Goal: Information Seeking & Learning: Compare options

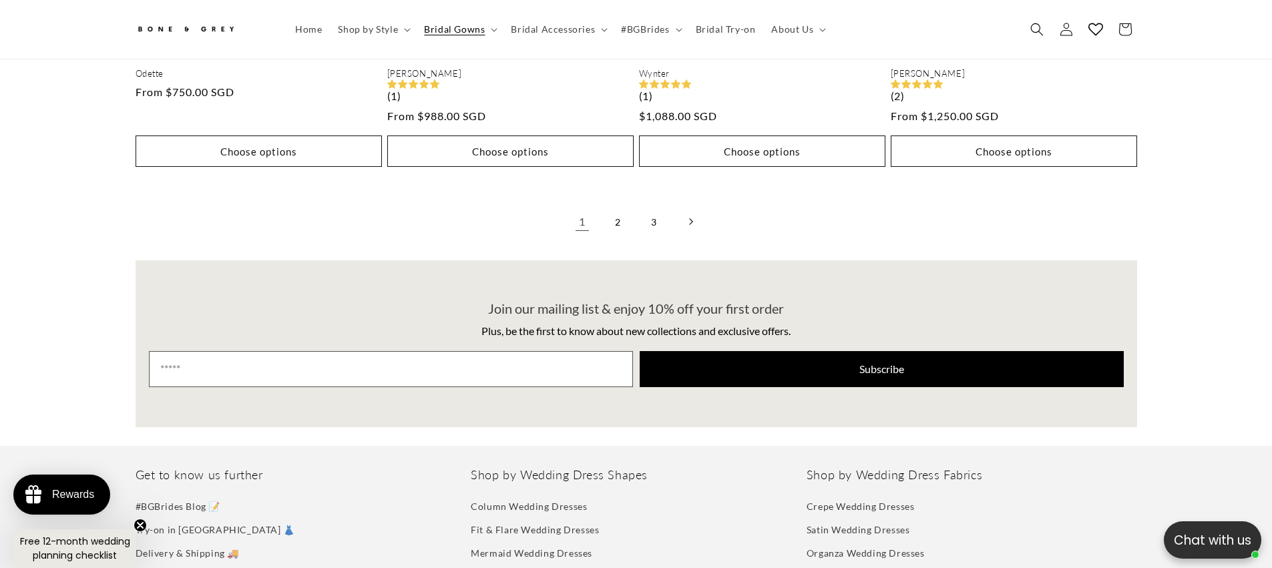
scroll to position [0, 367]
click at [621, 210] on link "2" at bounding box center [618, 221] width 29 height 29
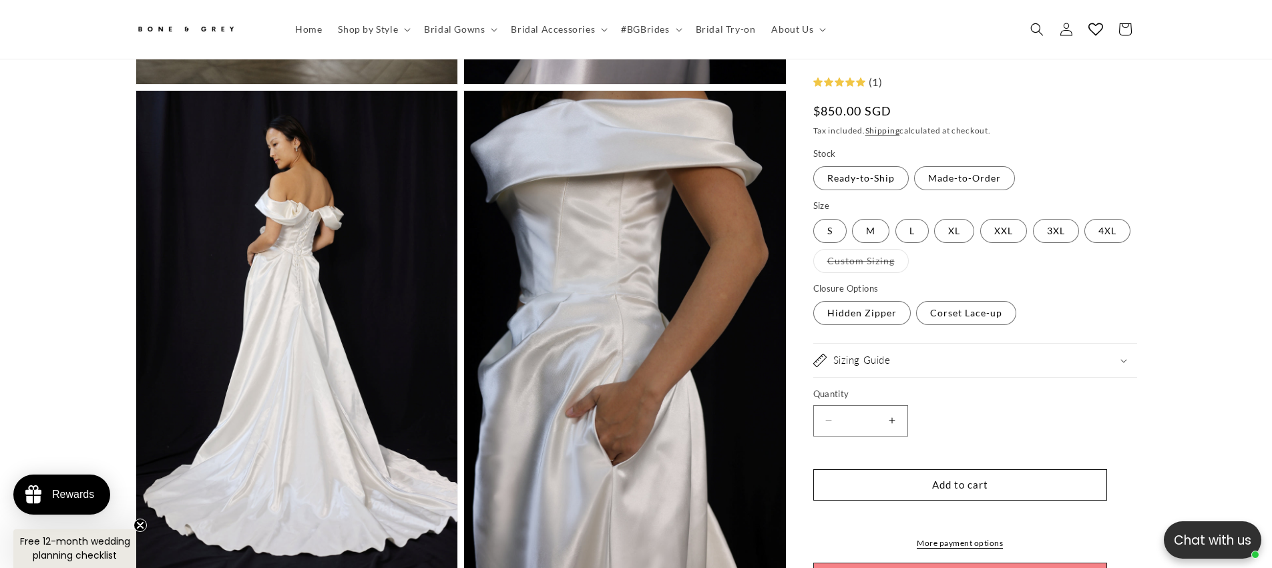
scroll to position [0, 735]
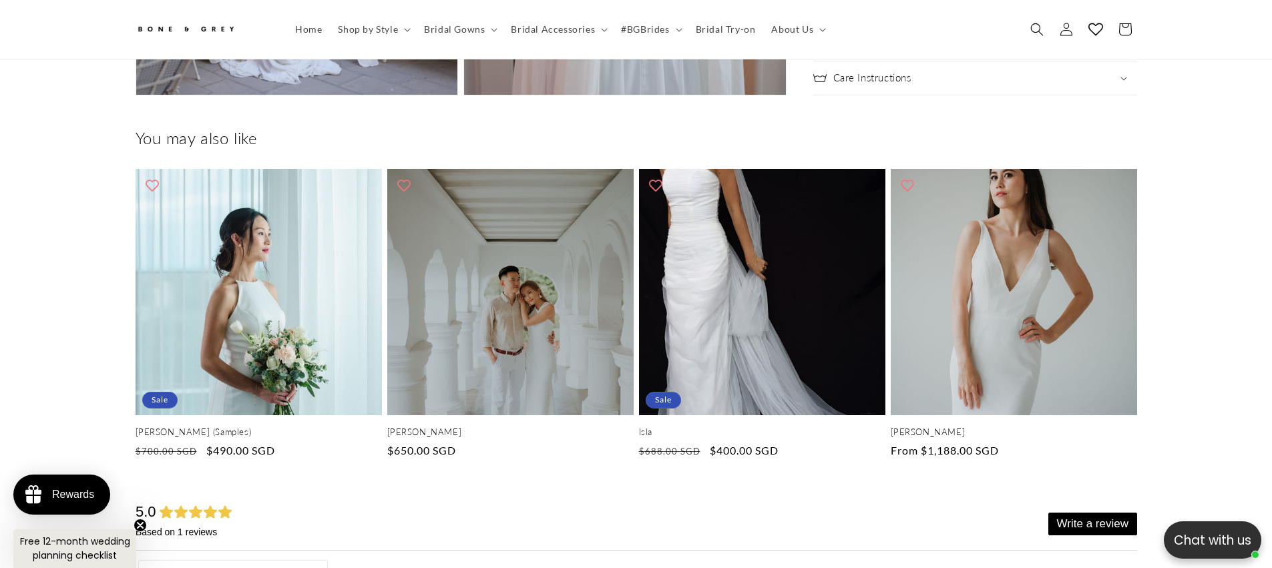
scroll to position [0, 735]
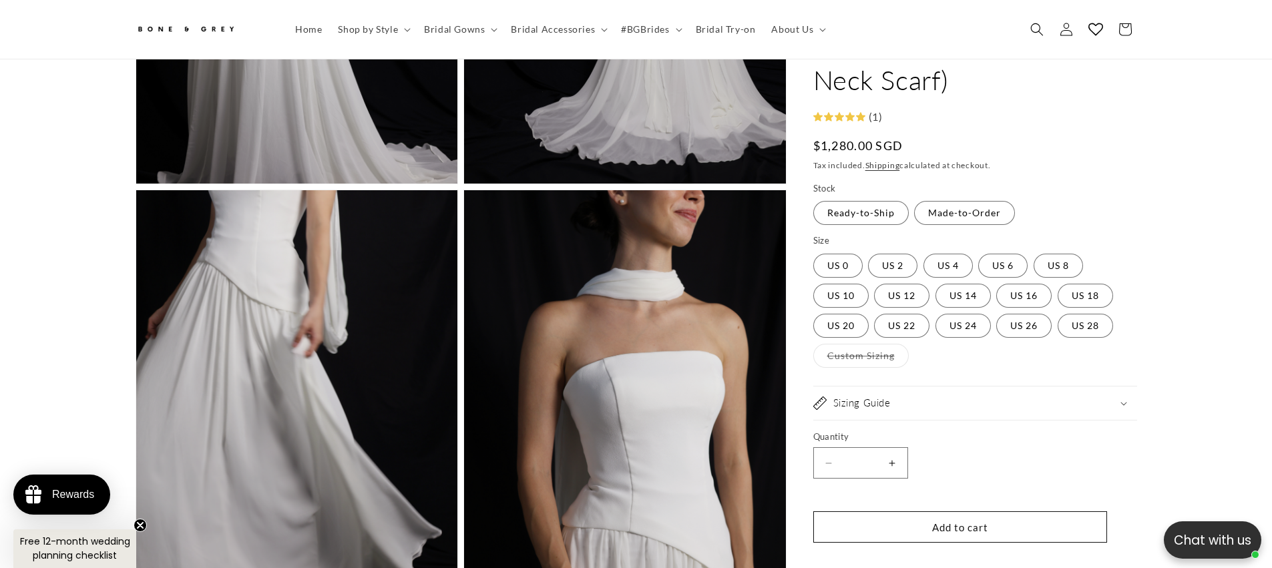
click at [863, 113] on icon at bounding box center [860, 117] width 9 height 9
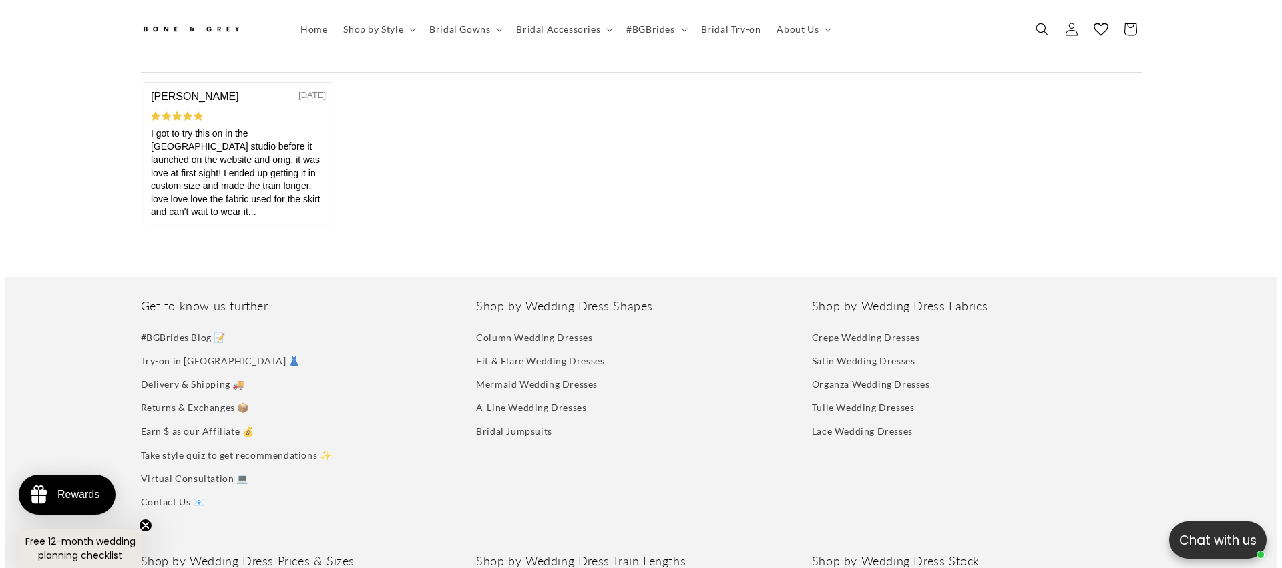
scroll to position [0, 367]
click at [311, 185] on div "I got to try this on in the singapore studio before it launched on the website …" at bounding box center [237, 173] width 175 height 92
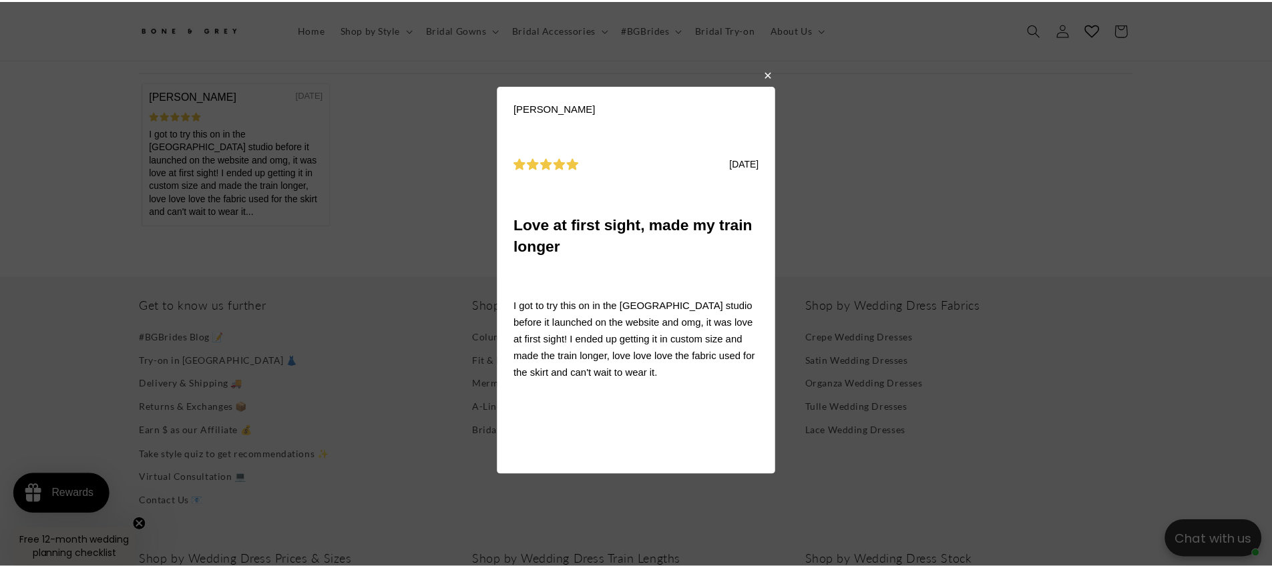
scroll to position [0, 735]
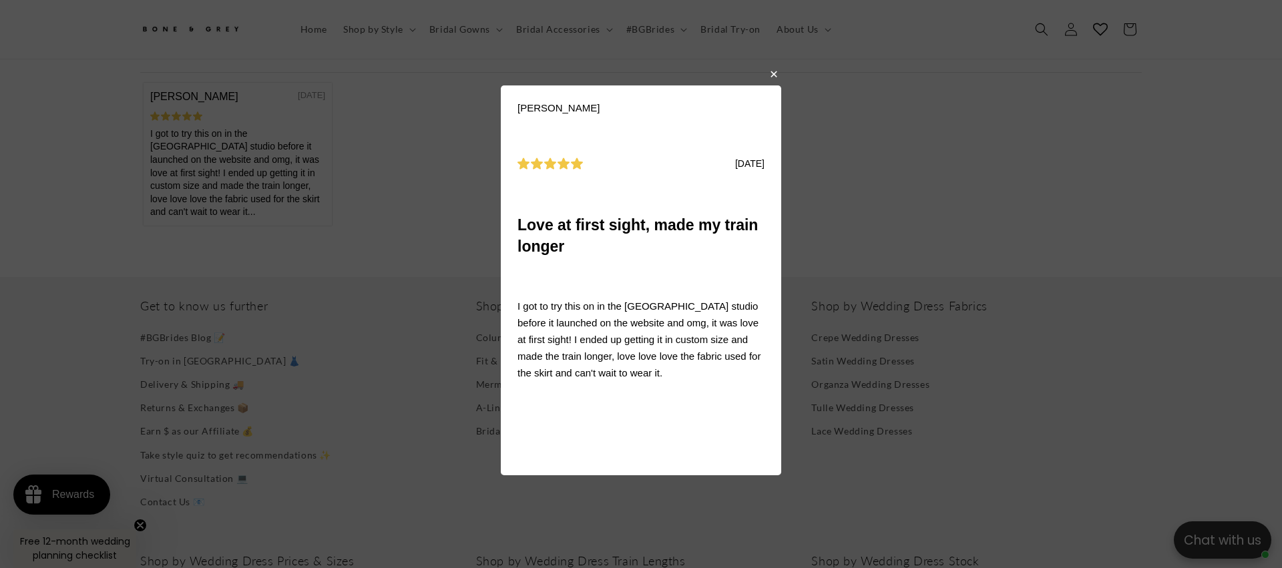
click at [941, 202] on body "Susie C 08/11/2025 Love at first sight, made my train longer I got to try this …" at bounding box center [641, 284] width 1282 height 568
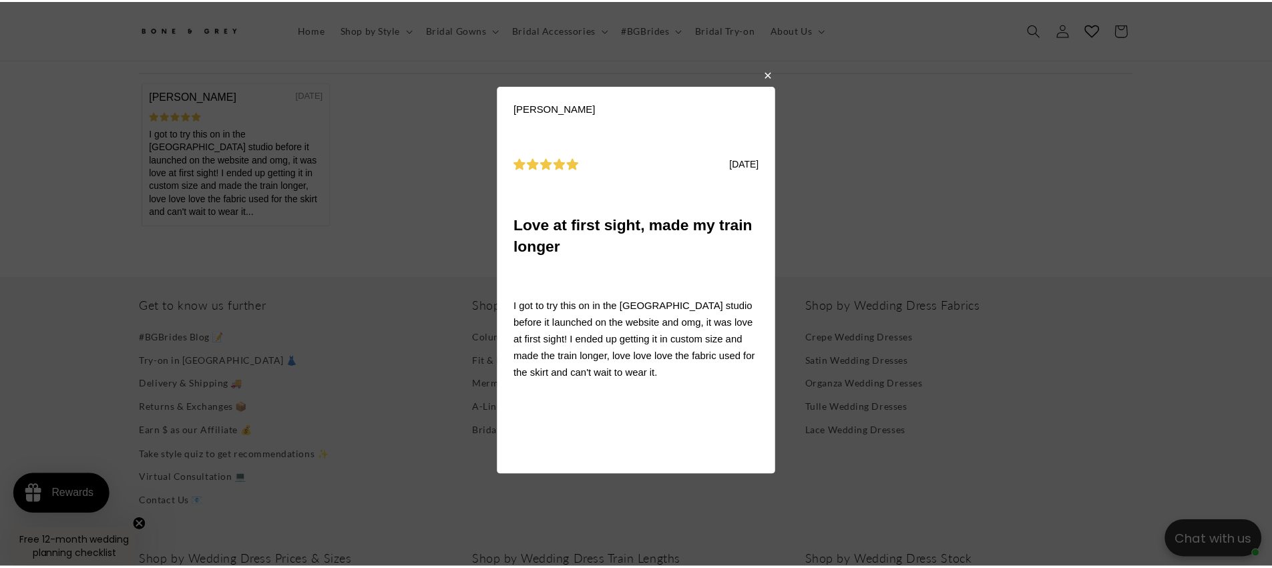
drag, startPoint x: 771, startPoint y: 76, endPoint x: 752, endPoint y: 197, distance: 122.4
click at [771, 76] on button "button" at bounding box center [774, 75] width 8 height 16
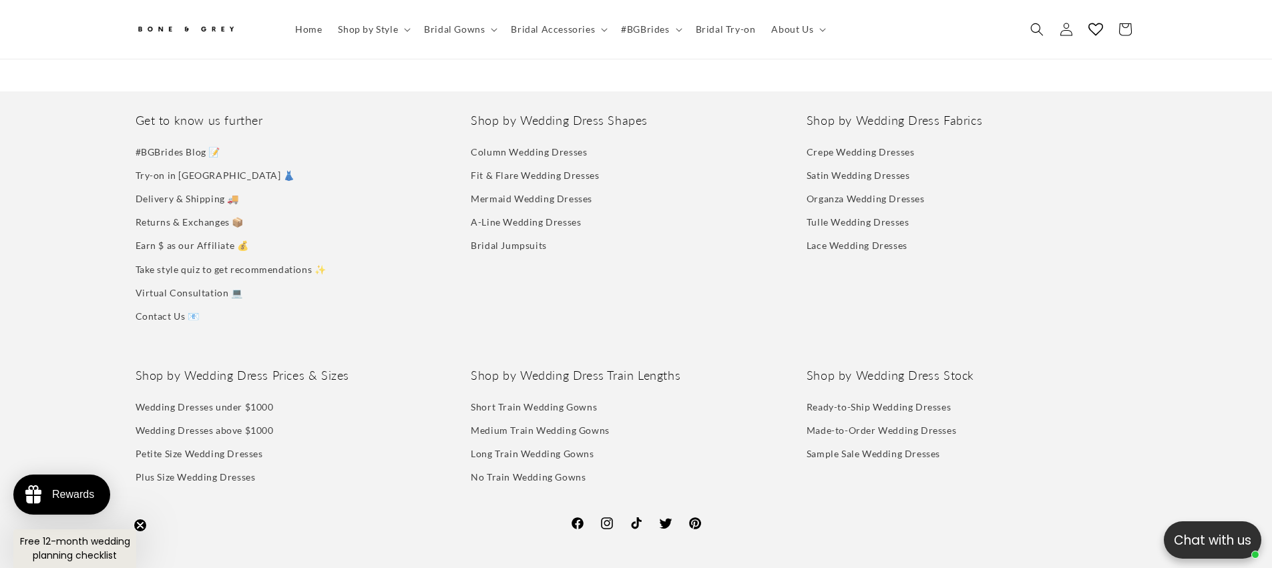
scroll to position [5218, 0]
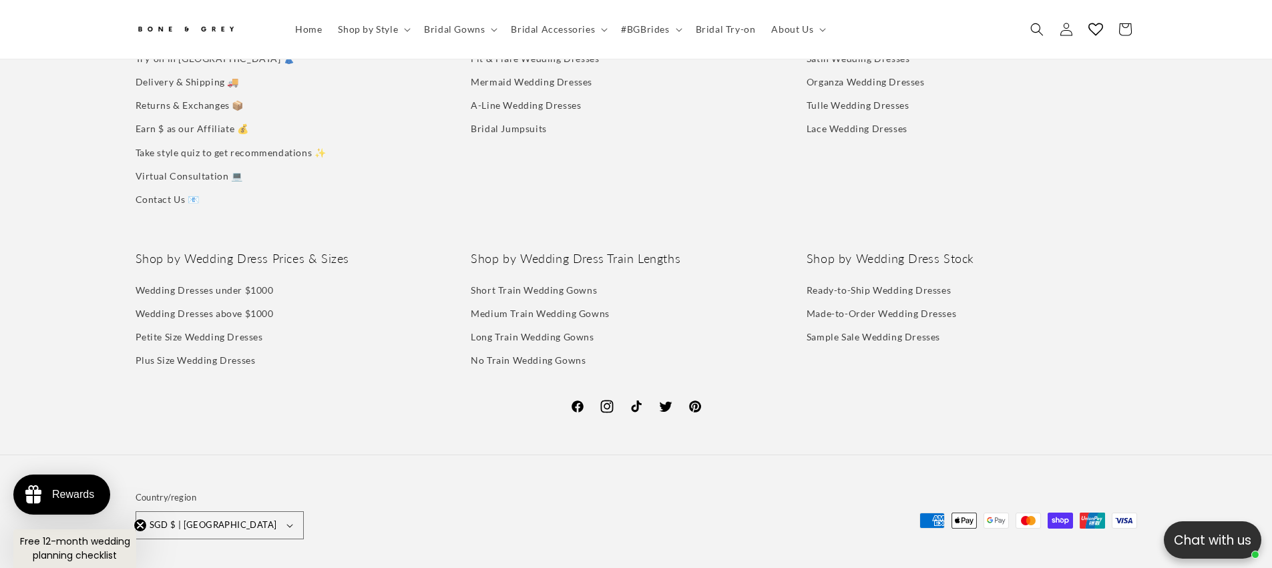
click at [608, 399] on icon at bounding box center [607, 407] width 16 height 16
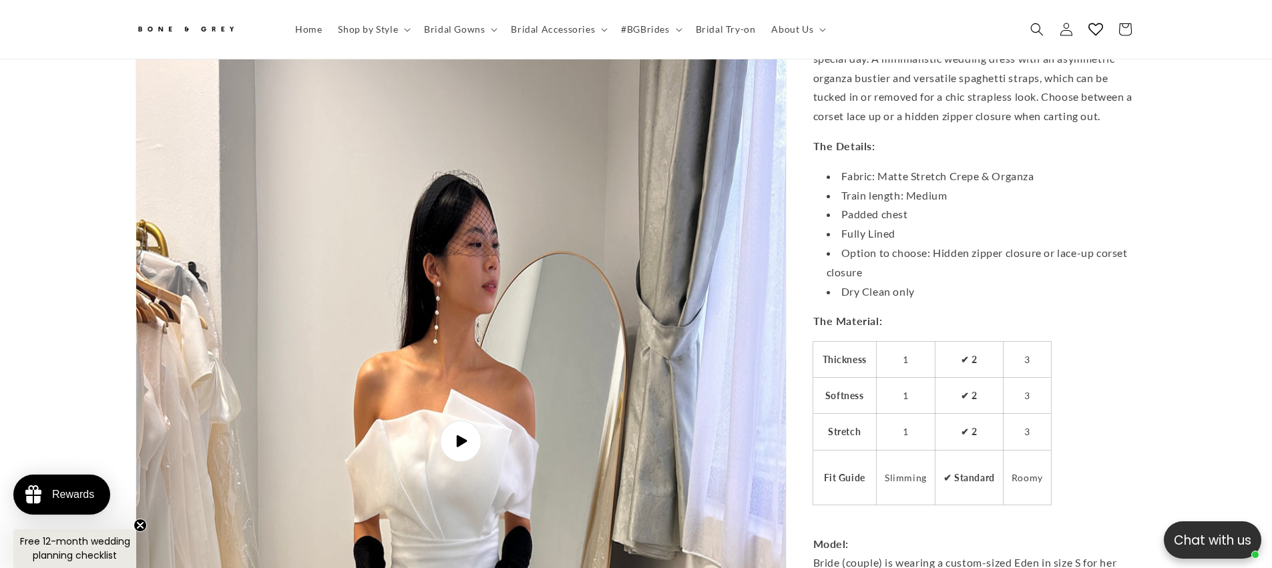
scroll to position [4817, 0]
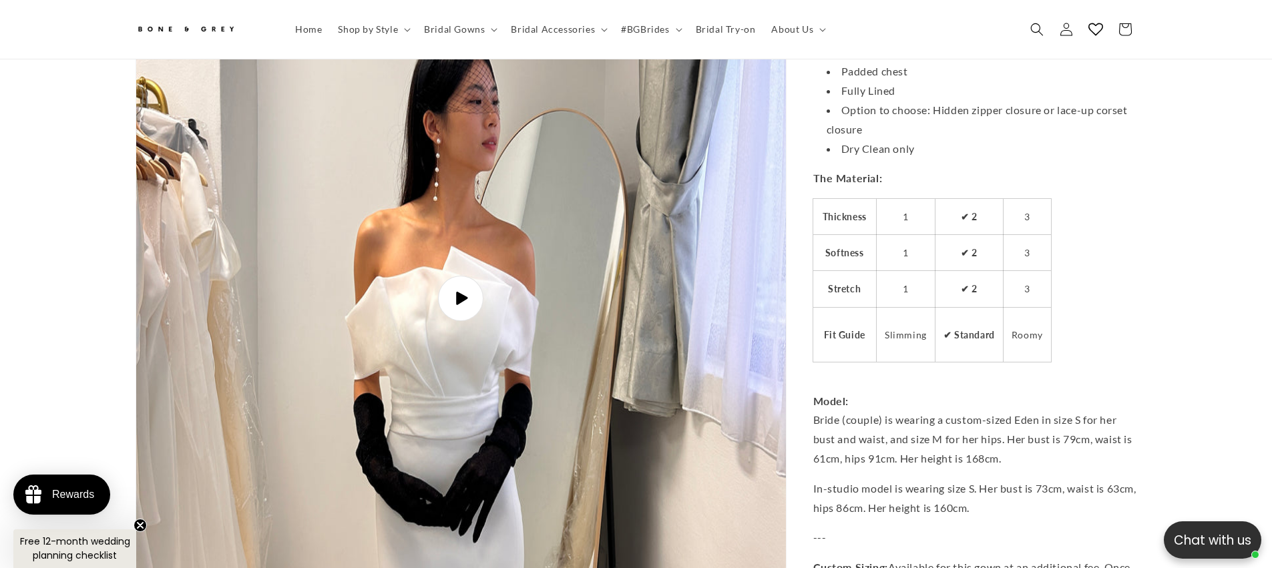
click at [446, 293] on span "Play video" at bounding box center [460, 298] width 45 height 45
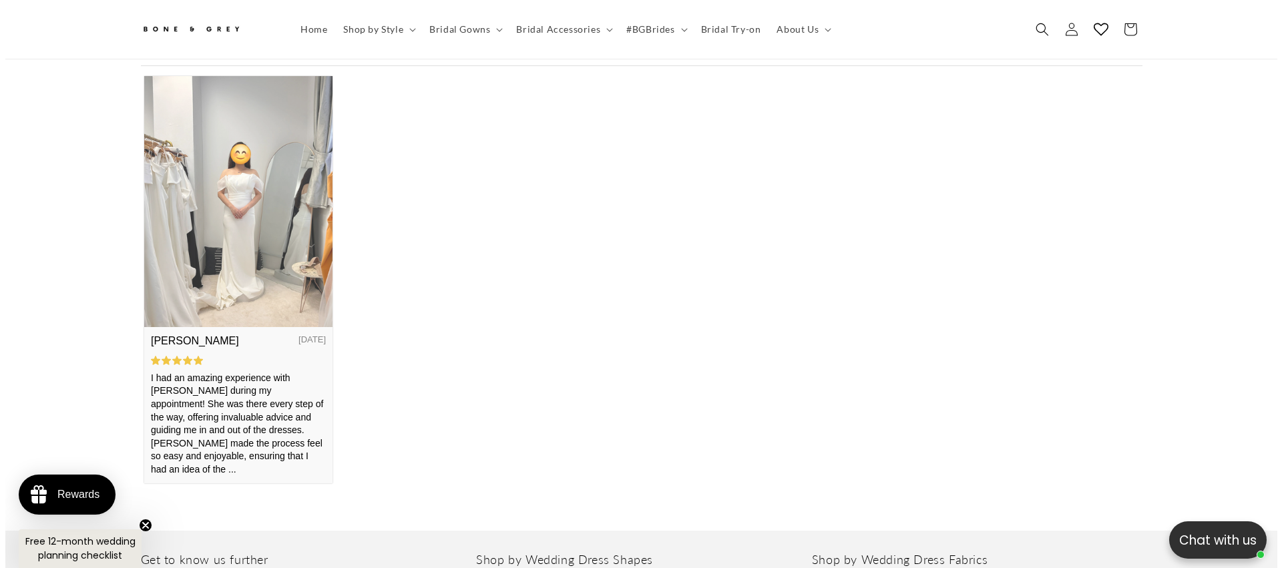
scroll to position [0, 0]
click at [271, 284] on img at bounding box center [238, 200] width 188 height 251
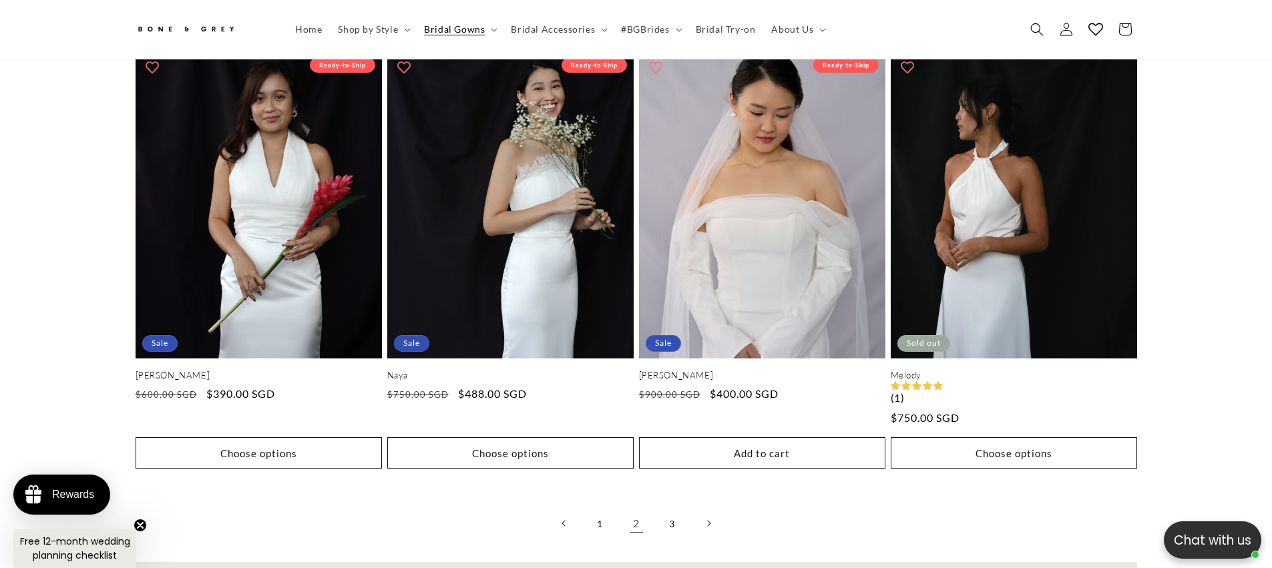
scroll to position [3654, 0]
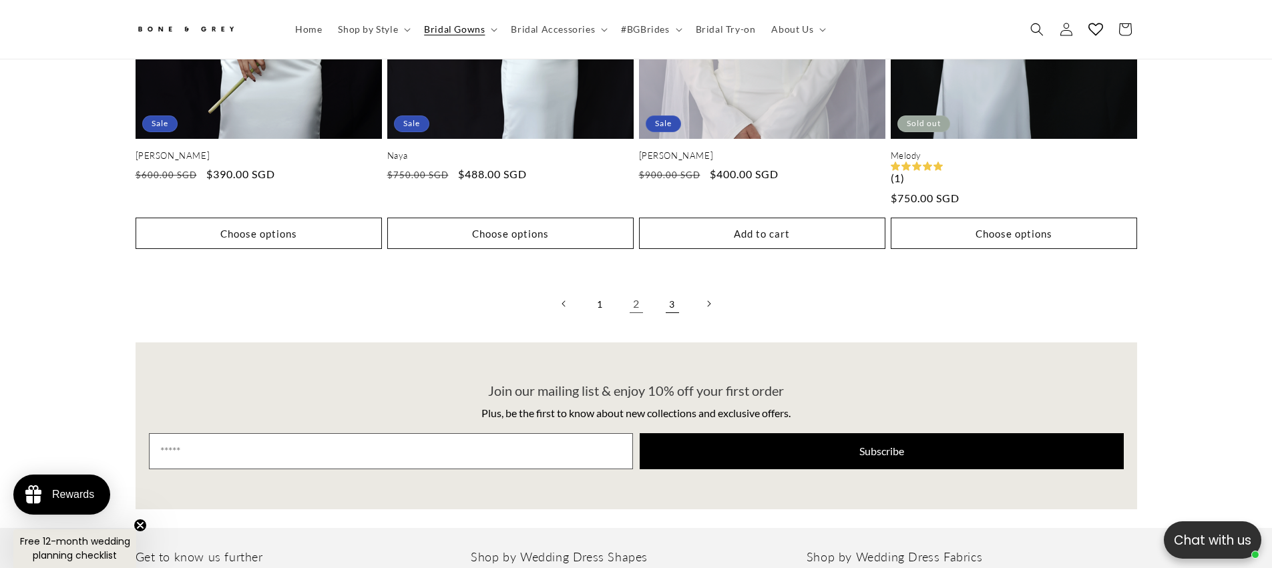
click at [668, 290] on link "3" at bounding box center [672, 303] width 29 height 29
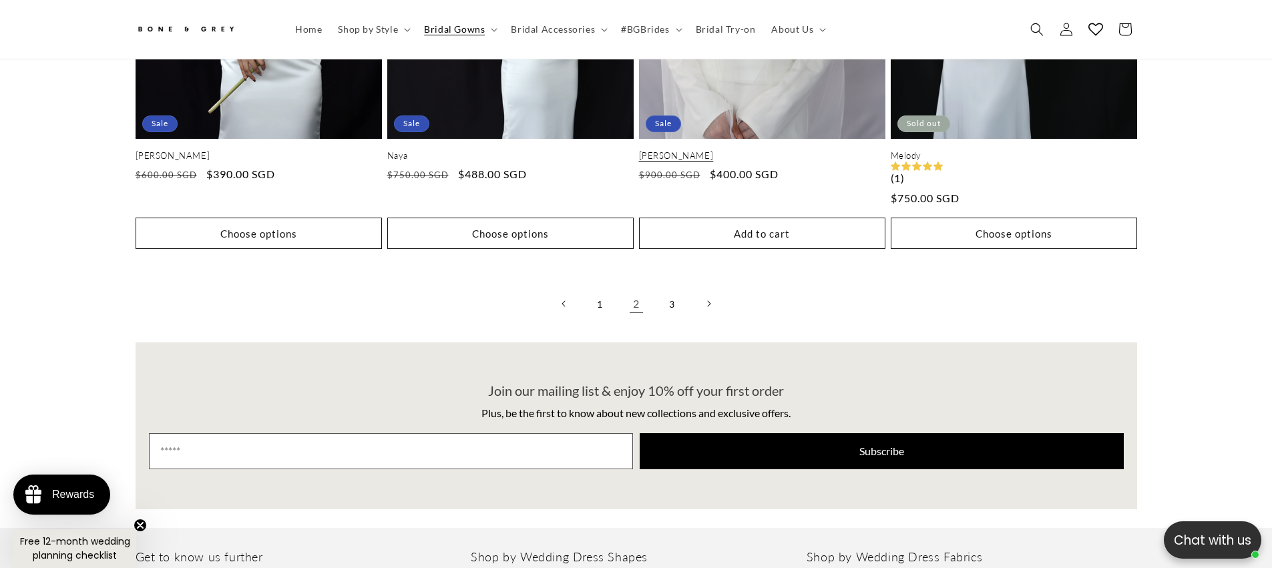
scroll to position [0, 735]
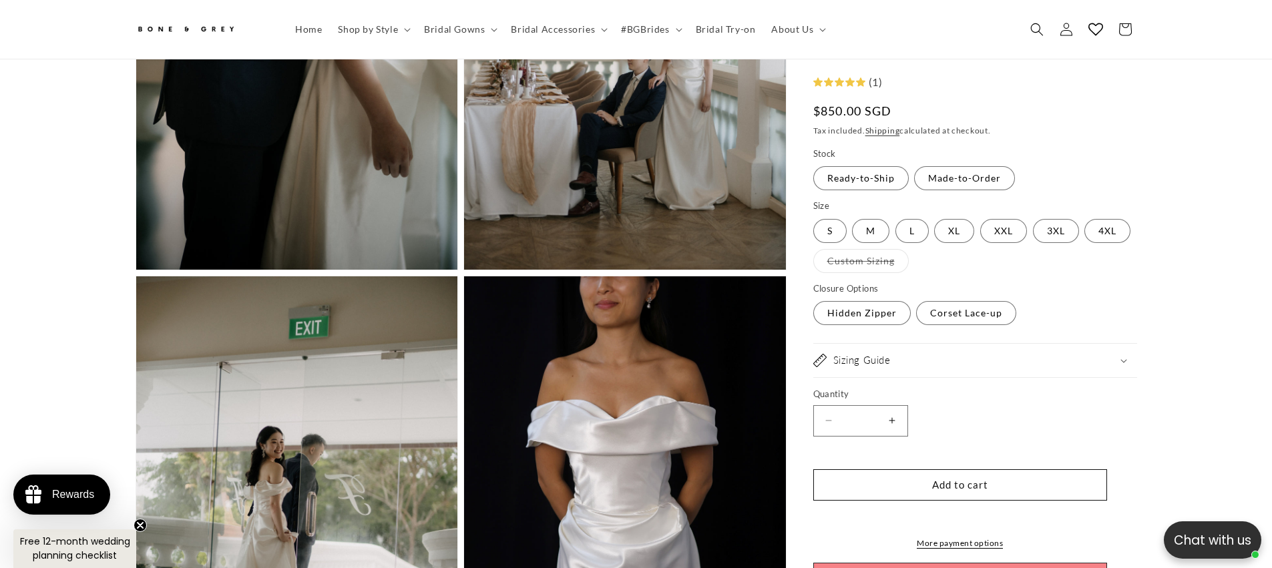
scroll to position [0, 367]
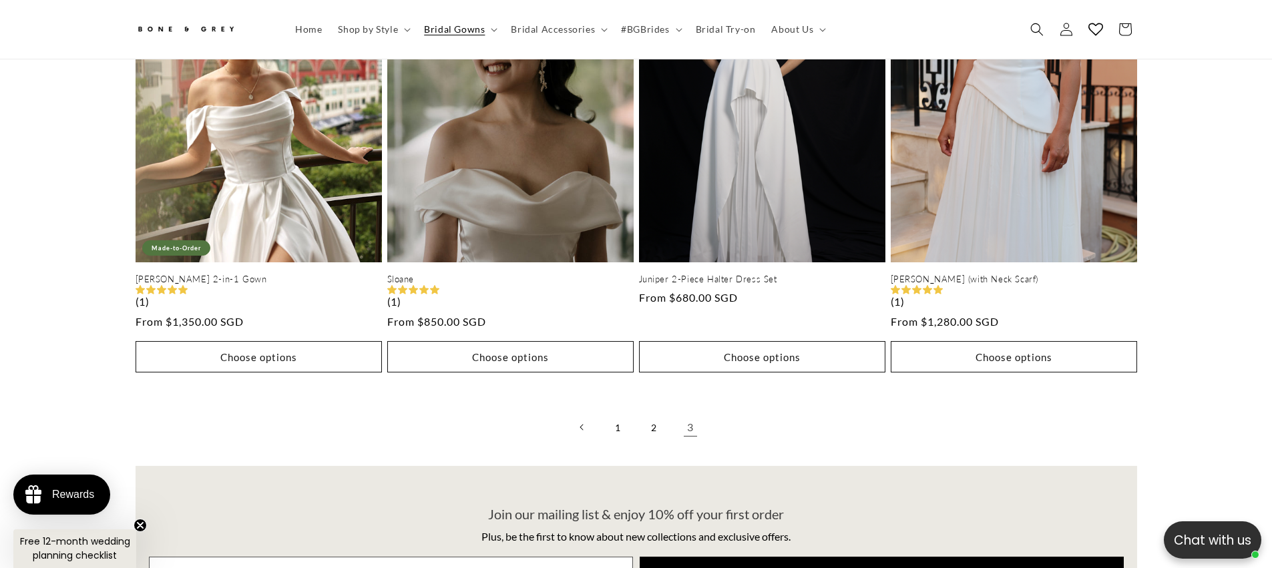
scroll to position [0, 367]
click at [613, 415] on link "1" at bounding box center [618, 427] width 29 height 29
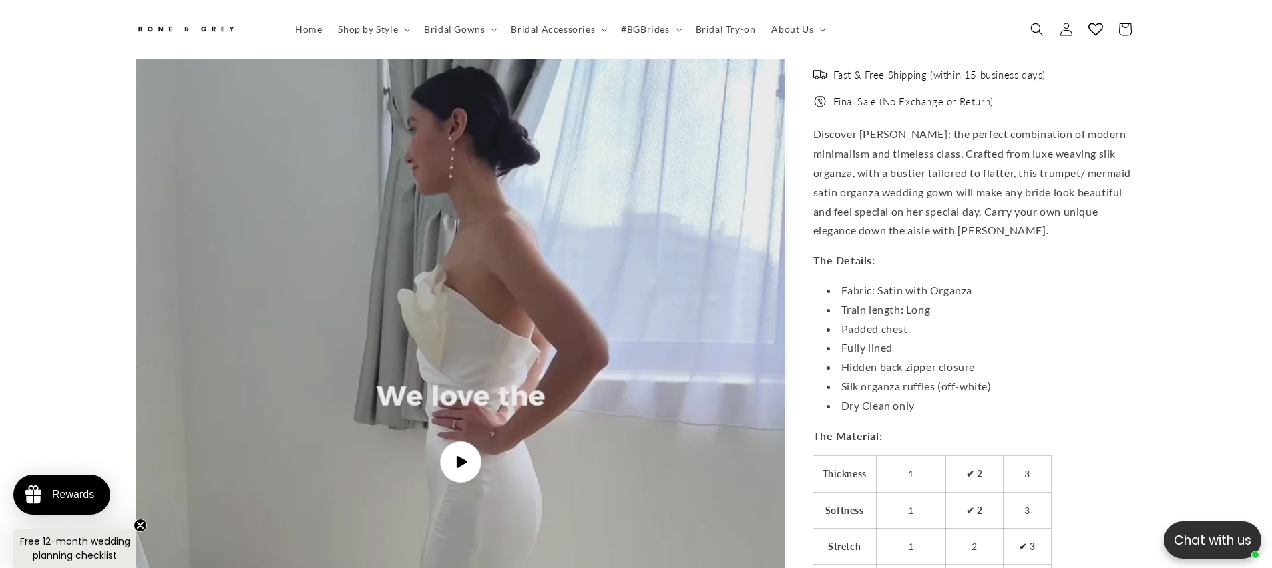
scroll to position [4159, 0]
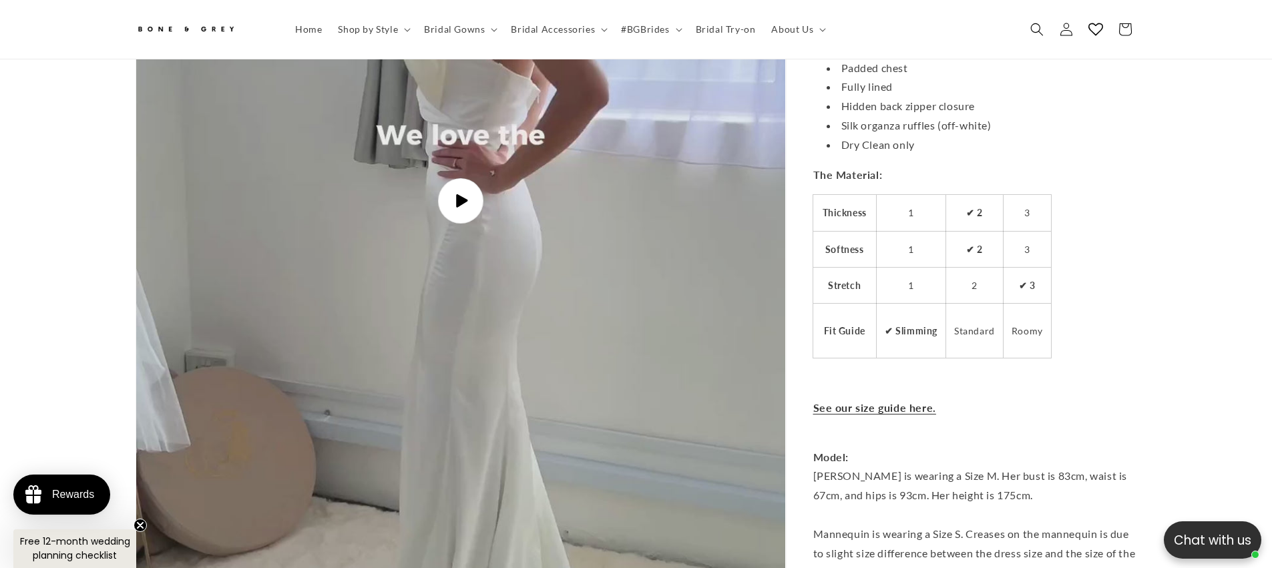
click at [470, 194] on span "Play video" at bounding box center [460, 200] width 45 height 45
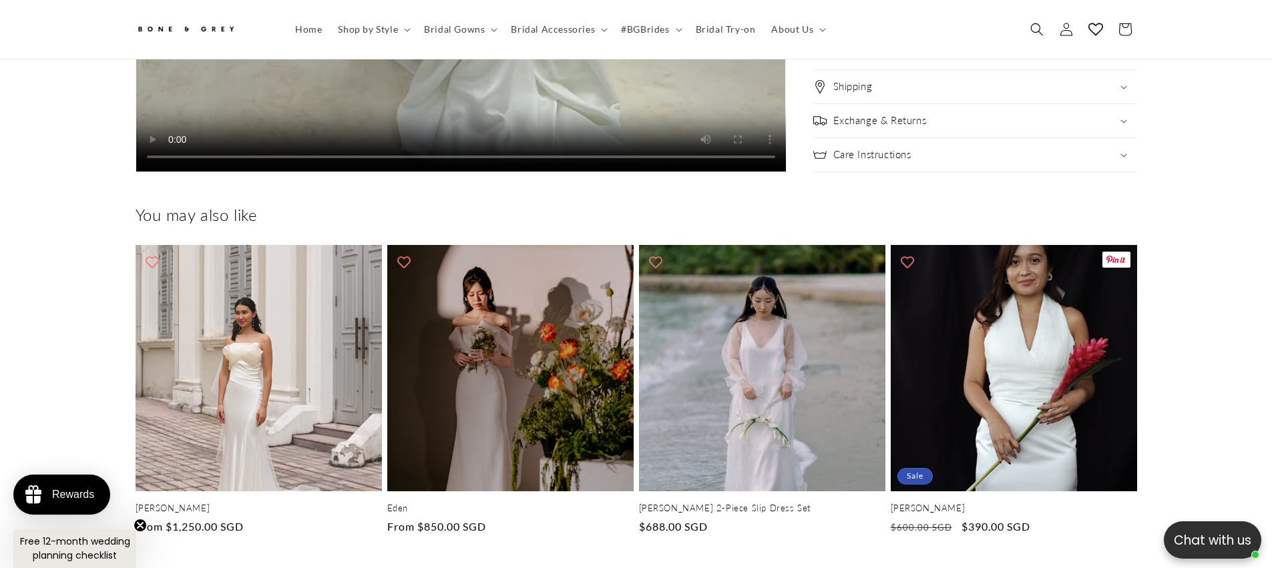
scroll to position [0, 0]
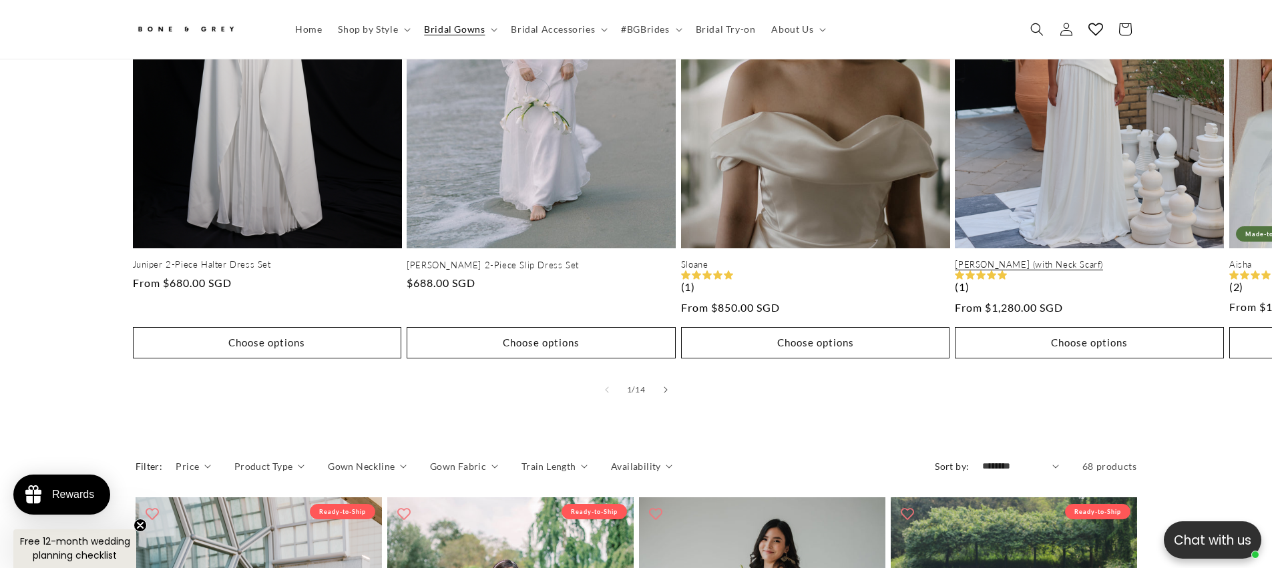
scroll to position [859, 0]
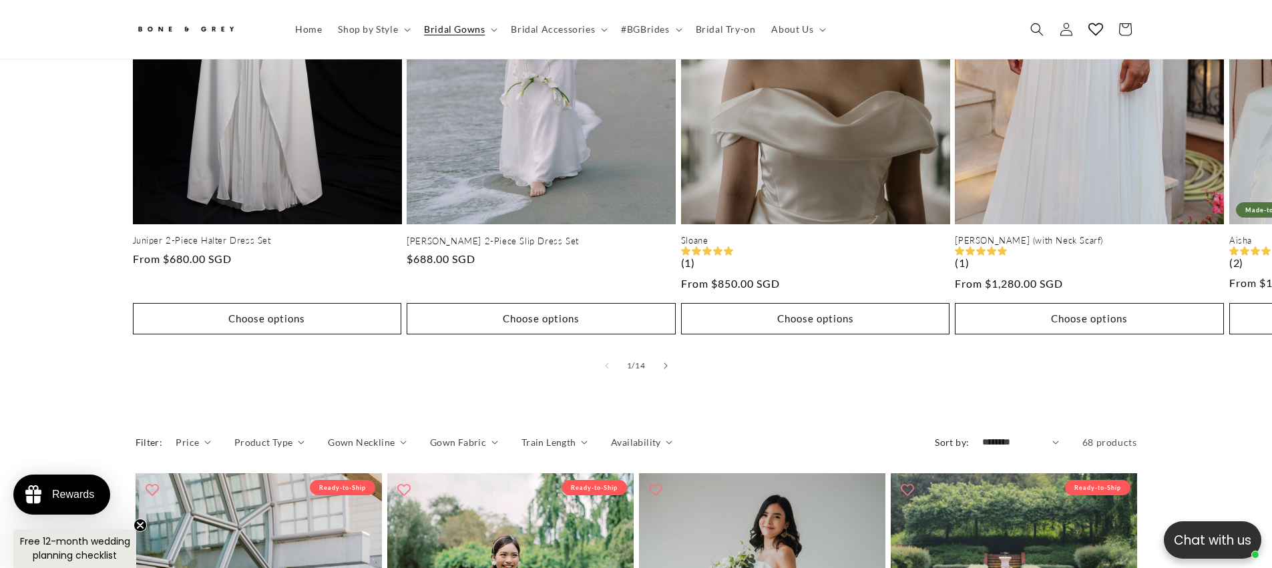
drag, startPoint x: 1202, startPoint y: 279, endPoint x: 1125, endPoint y: 9, distance: 280.1
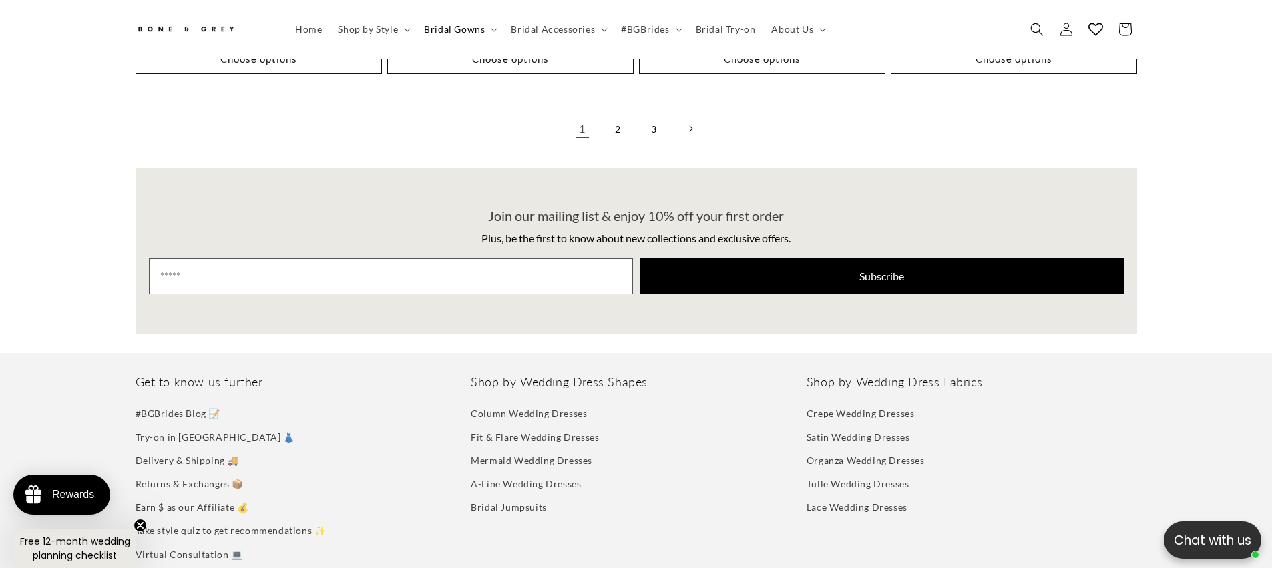
scroll to position [3578, 0]
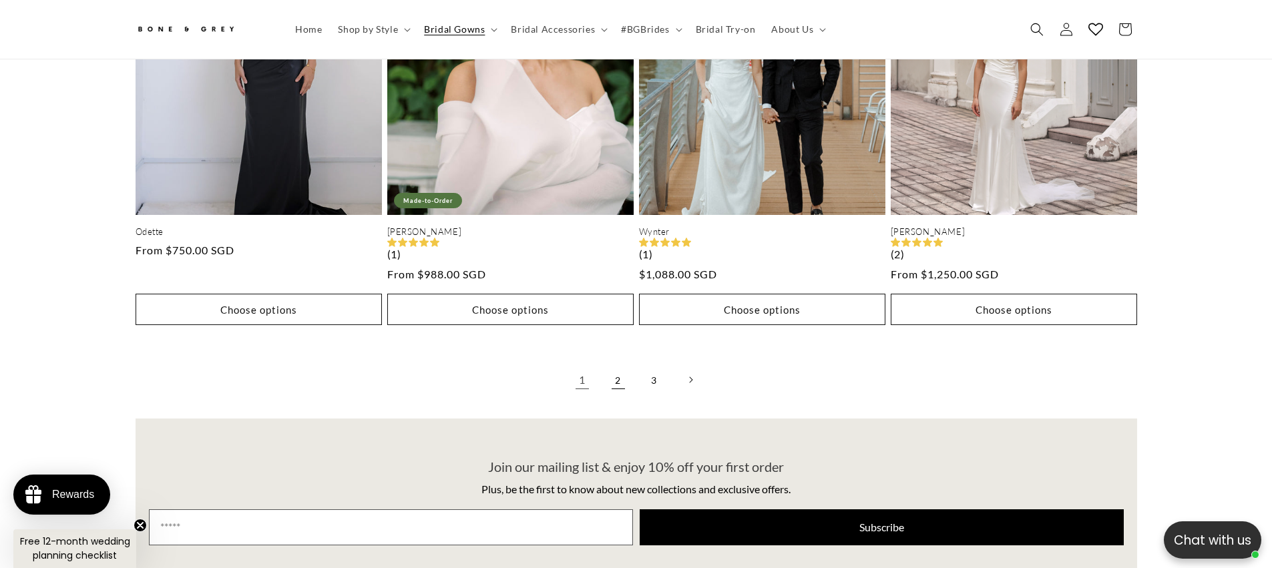
click at [623, 365] on link "2" at bounding box center [618, 379] width 29 height 29
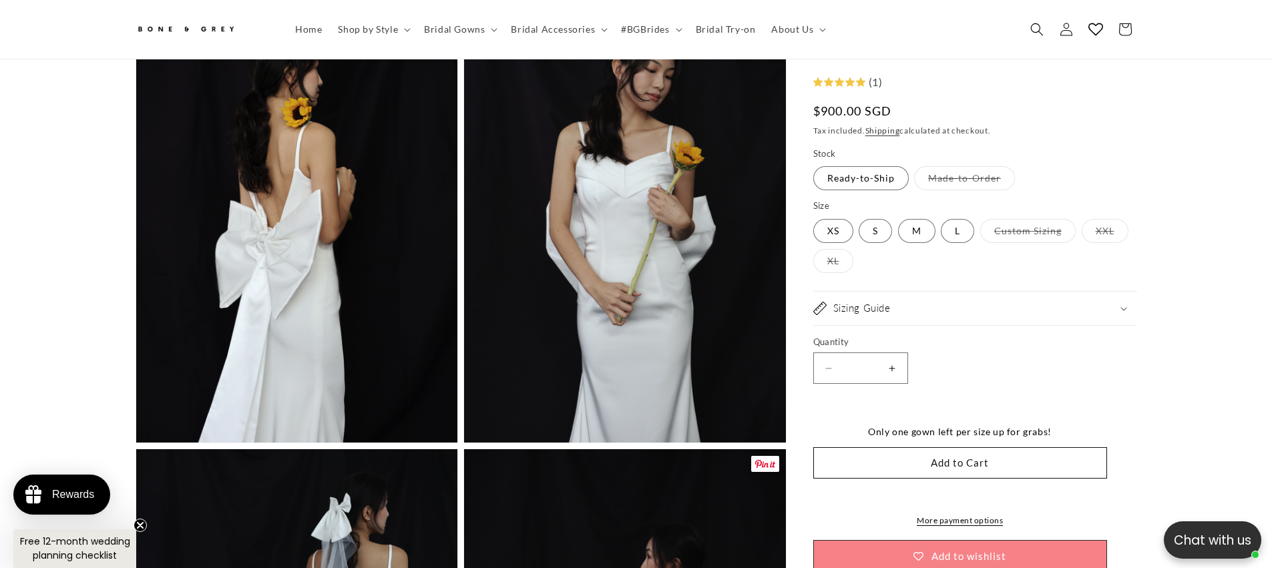
scroll to position [2316, 0]
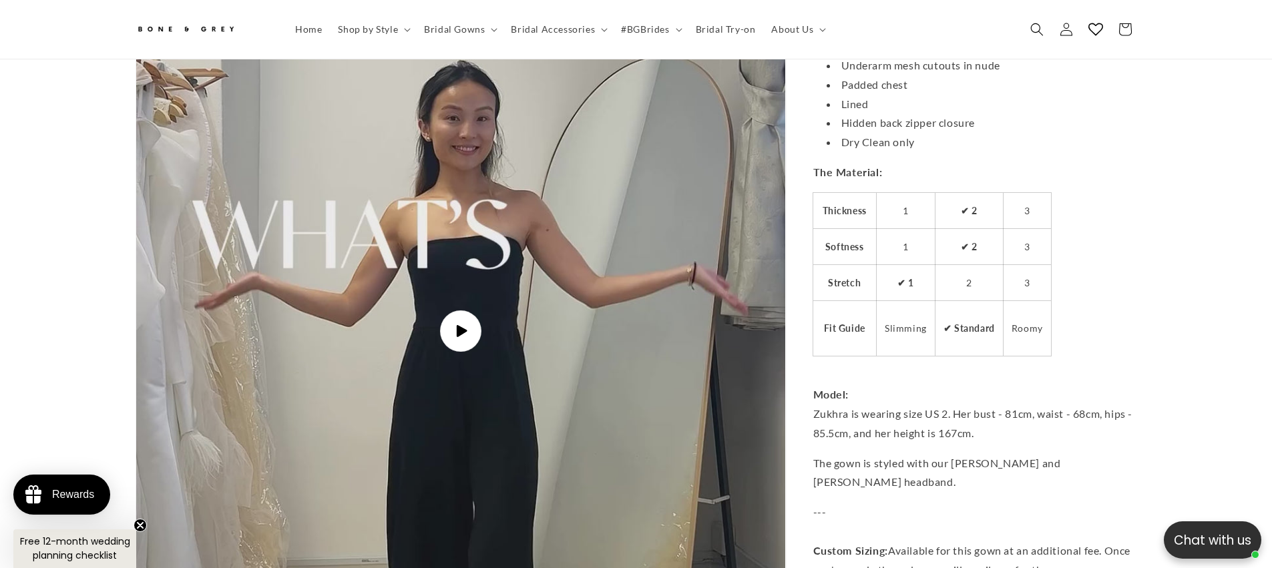
scroll to position [3327, 0]
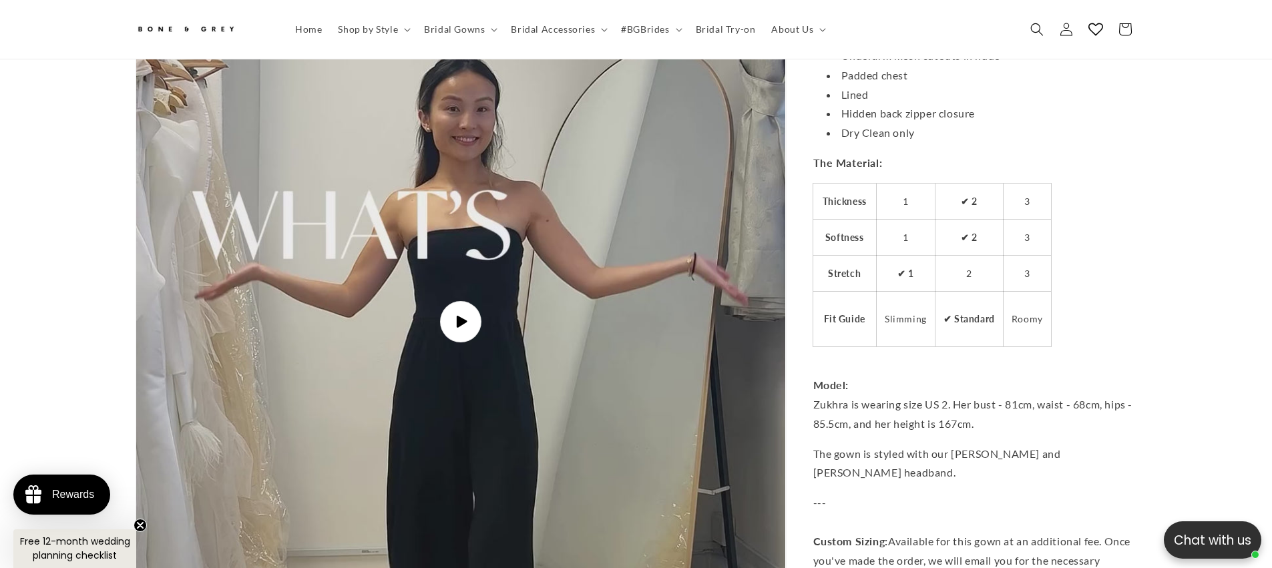
click at [473, 293] on img "Gallery Viewer" at bounding box center [460, 322] width 649 height 1154
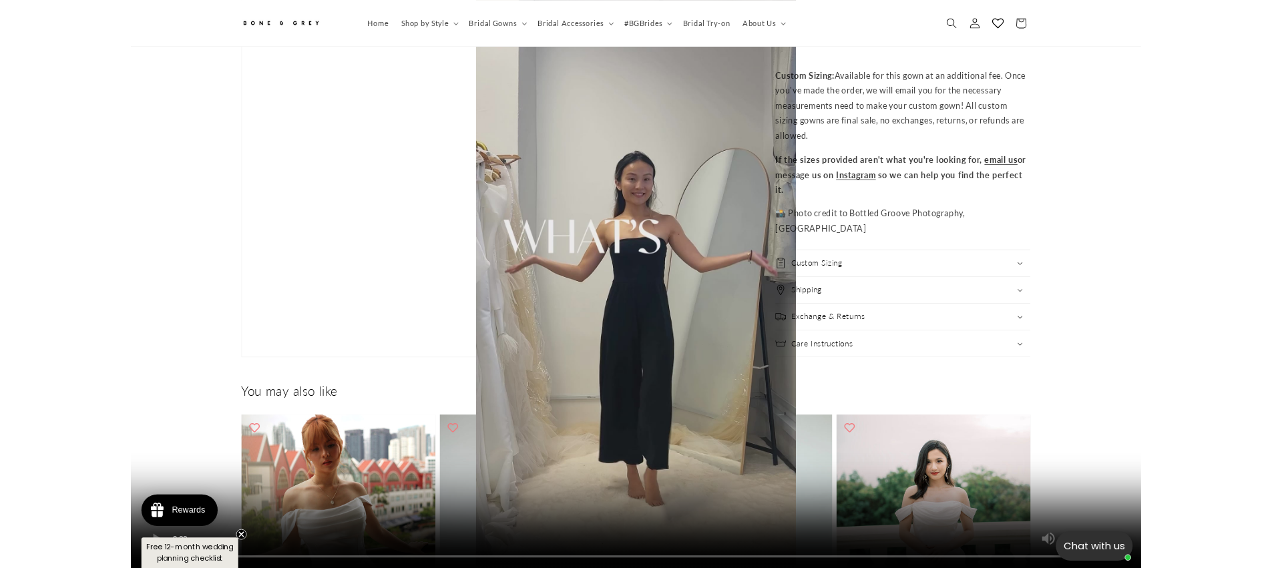
scroll to position [0, 0]
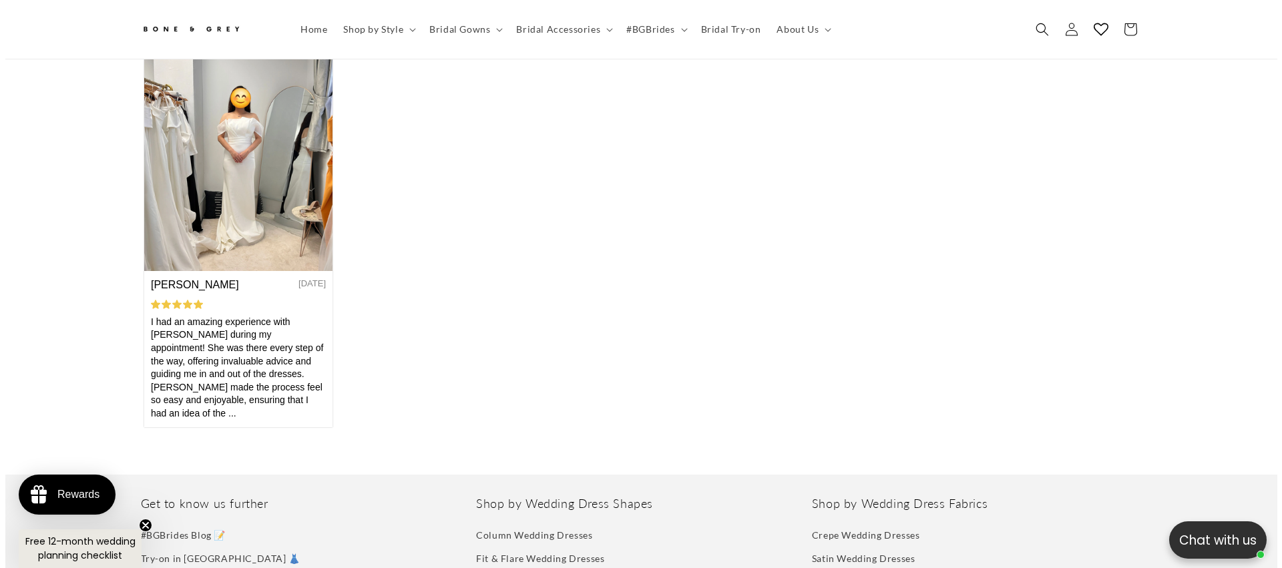
scroll to position [6154, 0]
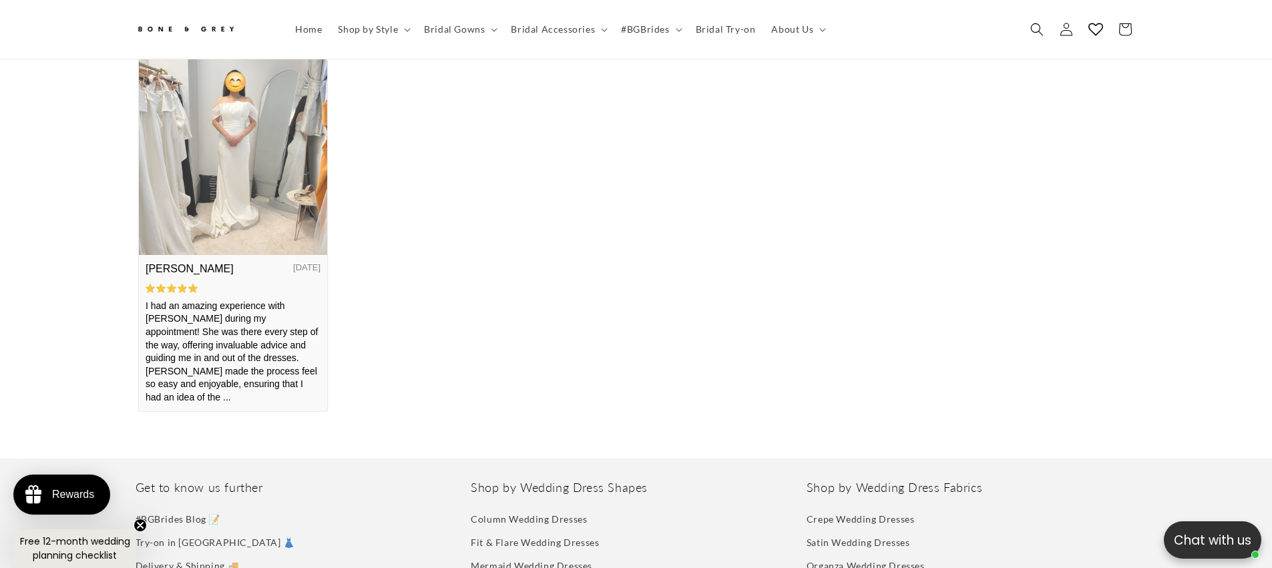
click at [226, 151] on img at bounding box center [232, 129] width 188 height 251
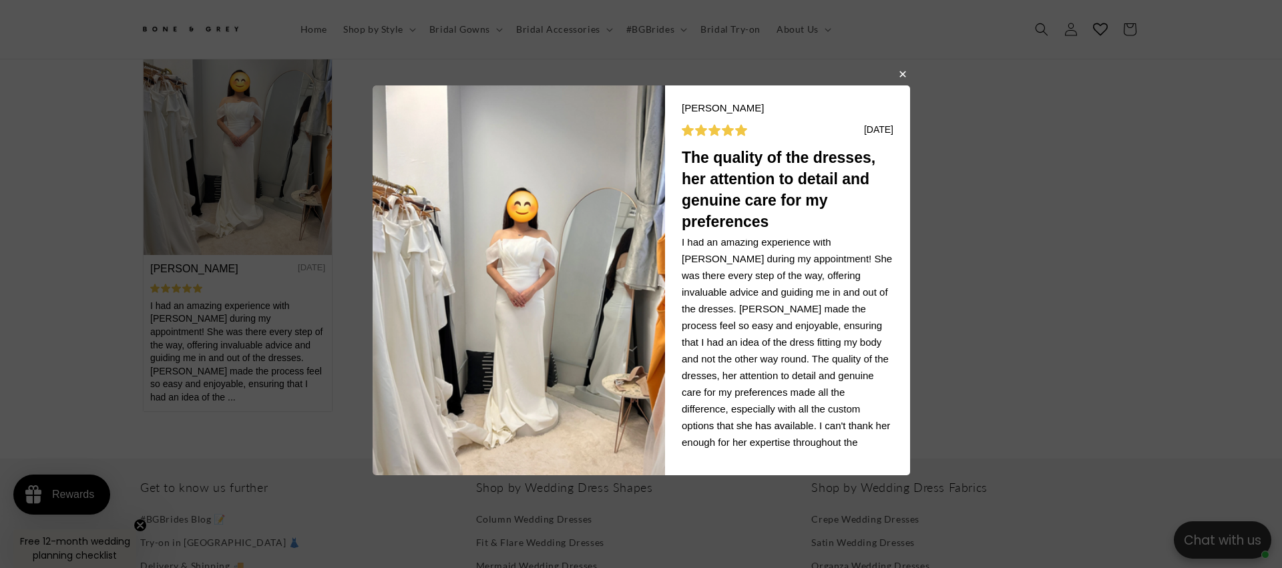
scroll to position [8, 0]
click at [1038, 178] on body "Ashlynn L 08/22/2025 The quality of the dresses, her attention to detail and ge…" at bounding box center [641, 284] width 1282 height 568
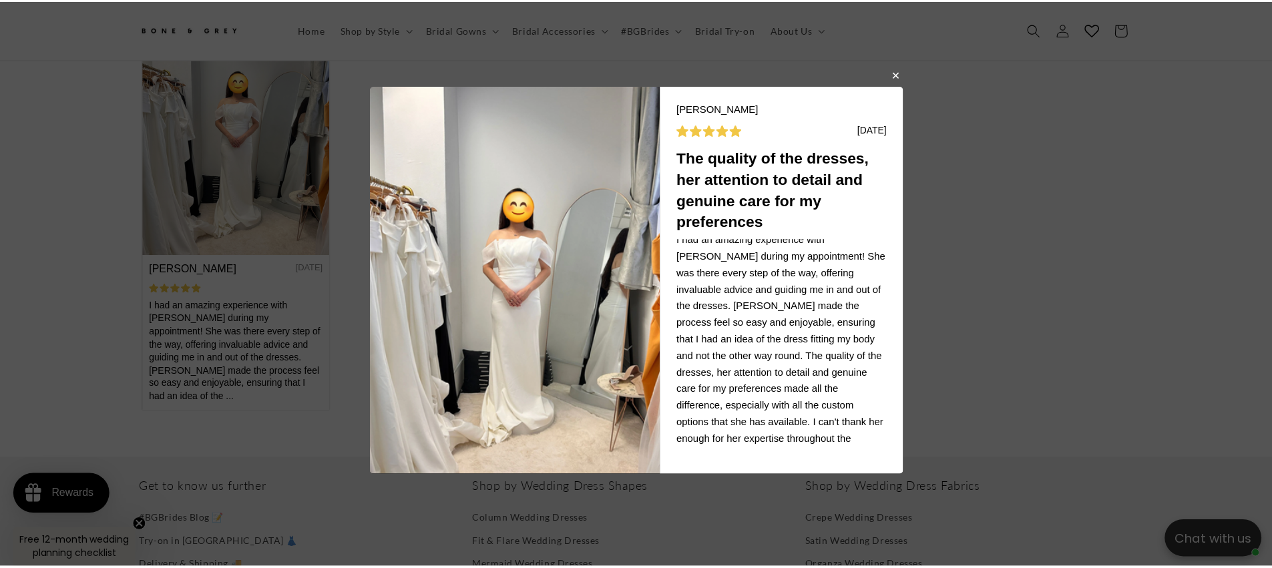
scroll to position [0, 735]
drag, startPoint x: 906, startPoint y: 77, endPoint x: 786, endPoint y: 153, distance: 142.9
click at [906, 77] on button "button" at bounding box center [902, 75] width 8 height 16
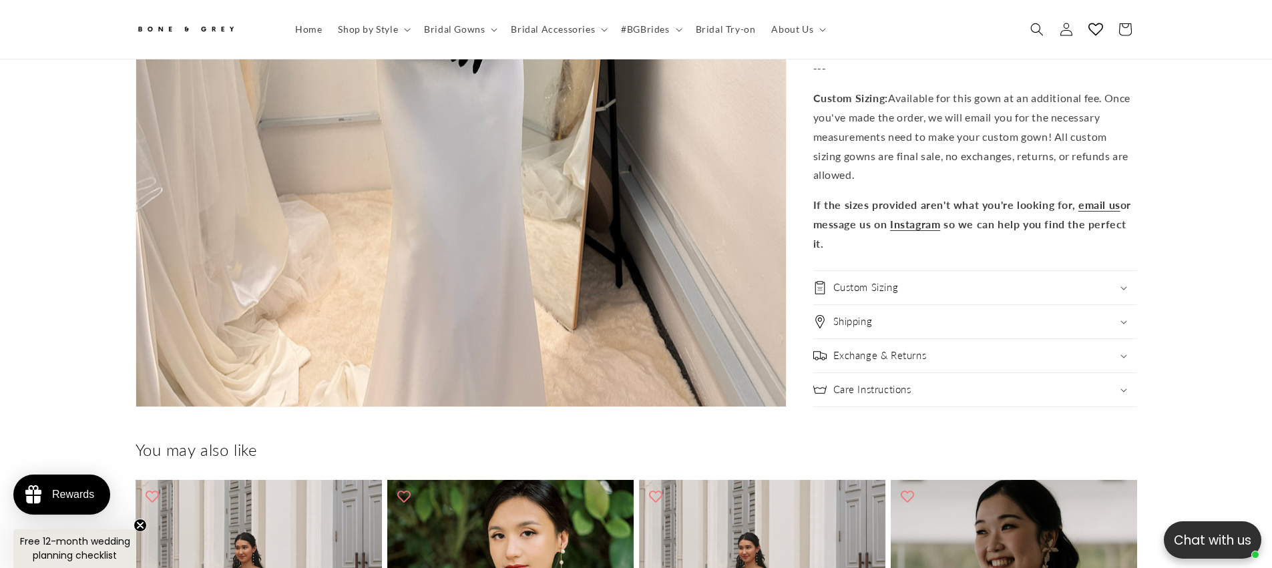
scroll to position [5559, 0]
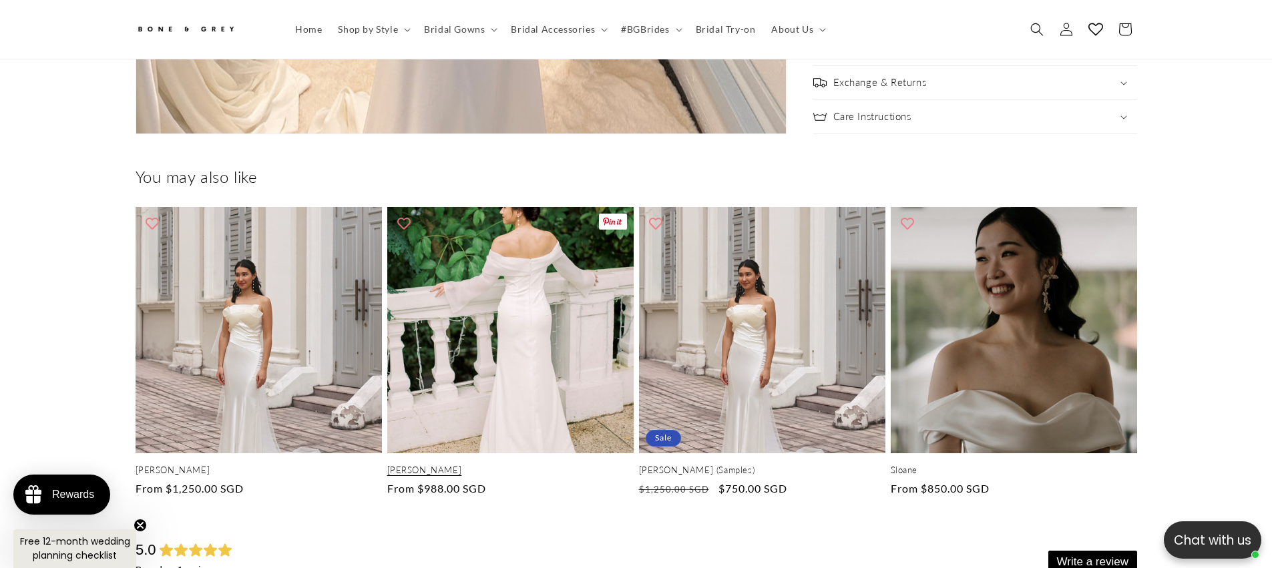
click at [528, 465] on link "Evelyn" at bounding box center [510, 470] width 246 height 11
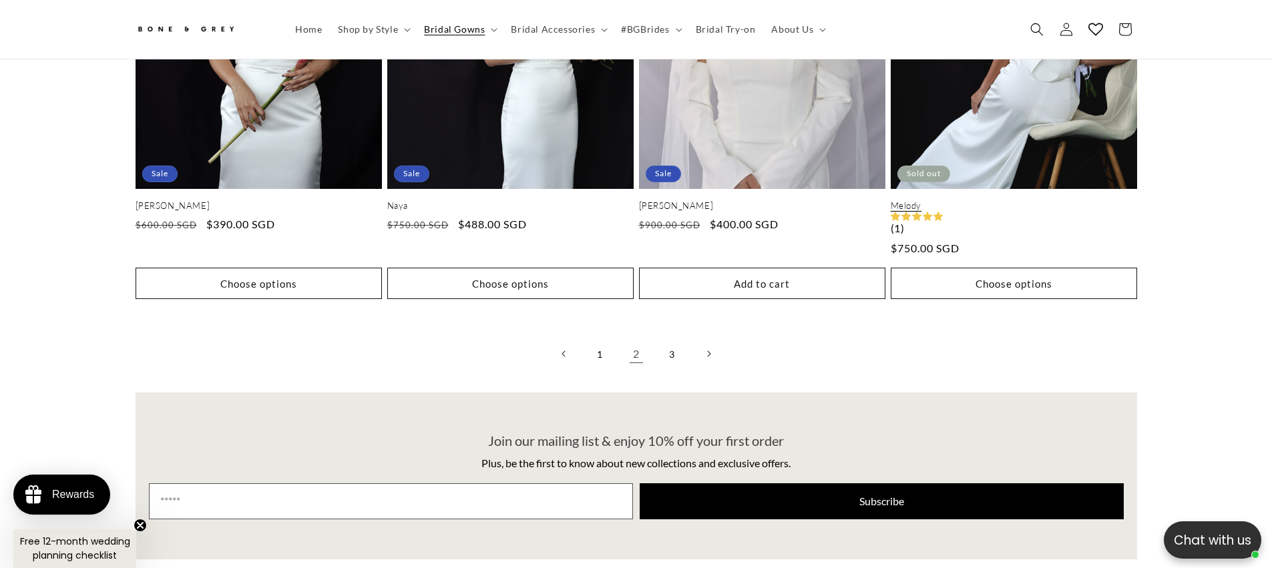
scroll to position [3612, 0]
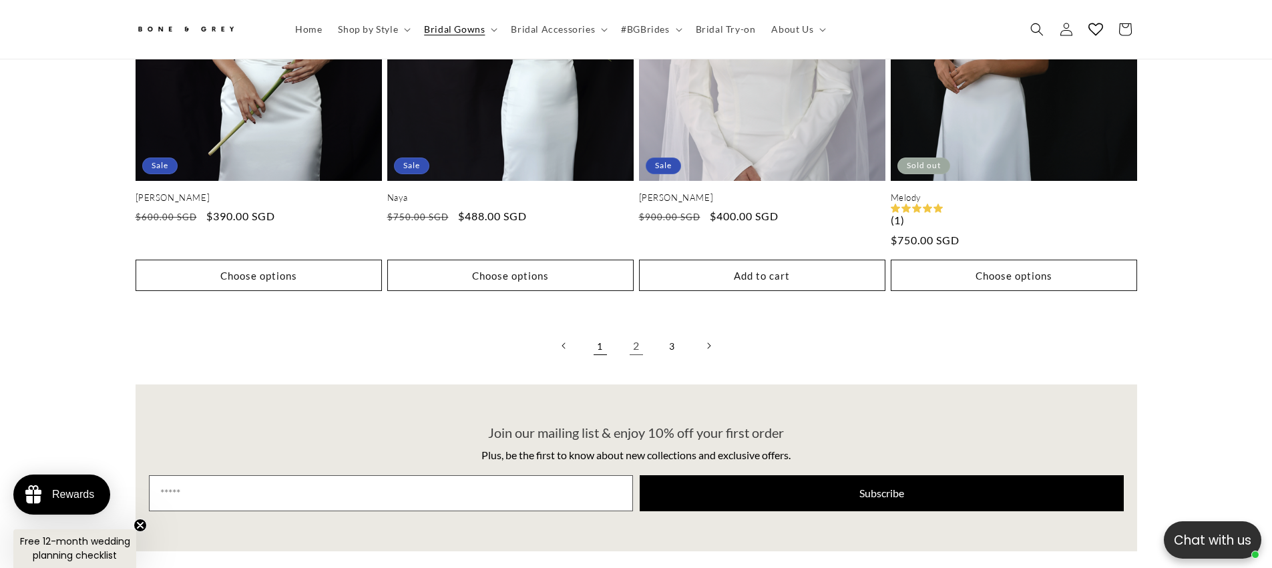
click at [597, 339] on link "1" at bounding box center [600, 345] width 29 height 29
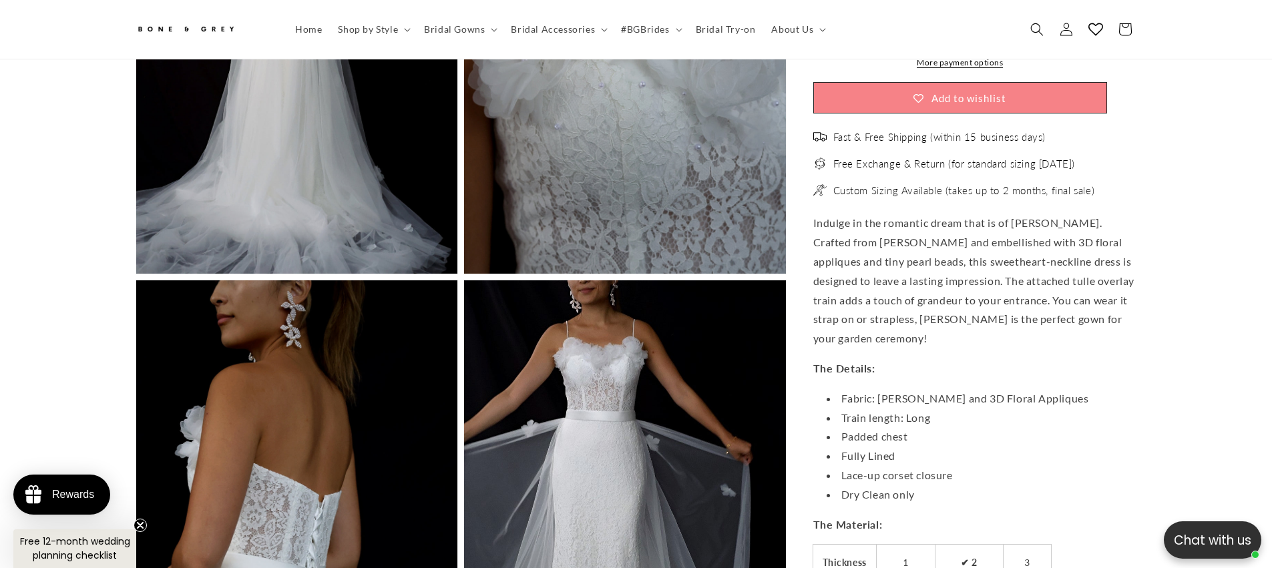
scroll to position [2399, 0]
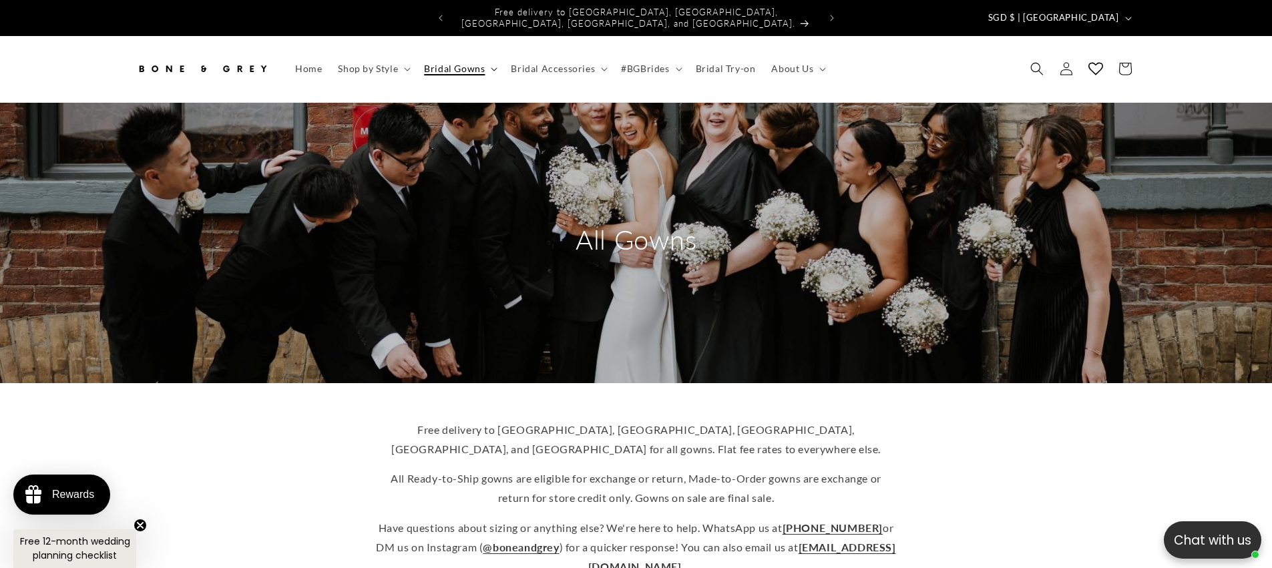
click at [486, 59] on summary "Bridal Gowns" at bounding box center [459, 69] width 87 height 28
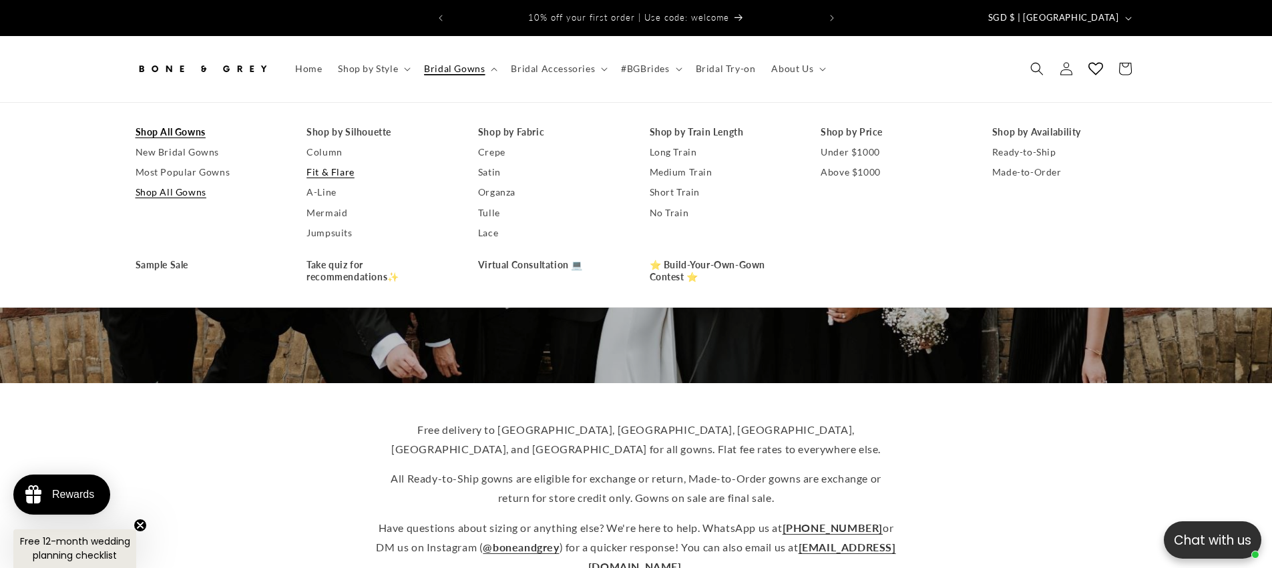
click at [341, 162] on link "Fit & Flare" at bounding box center [379, 172] width 145 height 20
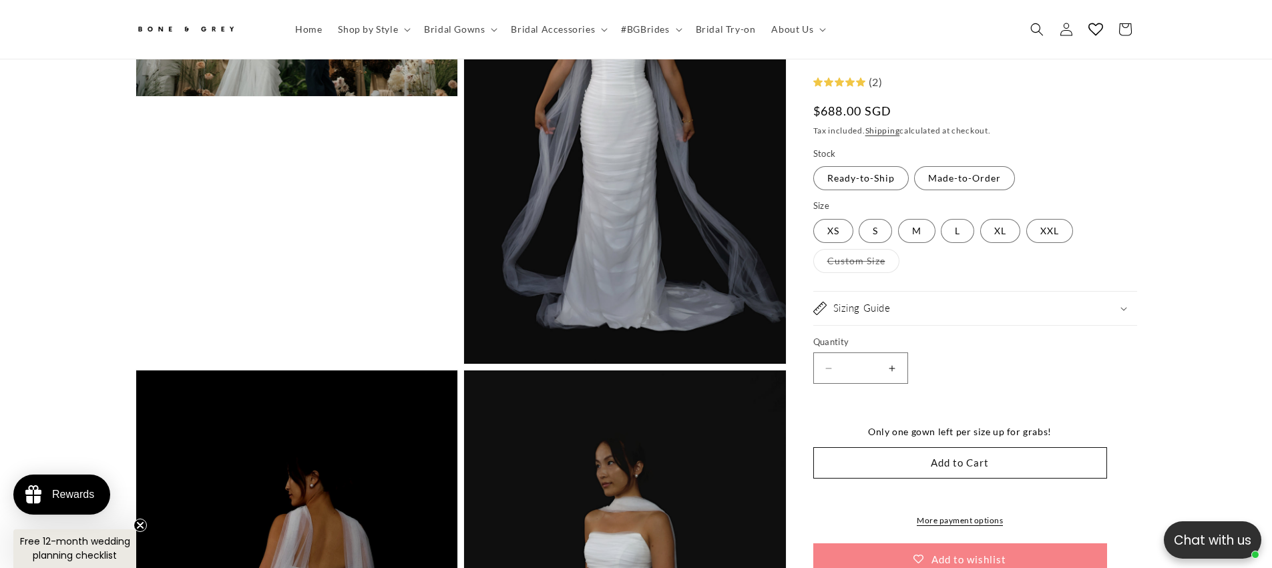
scroll to position [0, 735]
click at [876, 305] on h2 "Sizing Guide" at bounding box center [862, 308] width 57 height 13
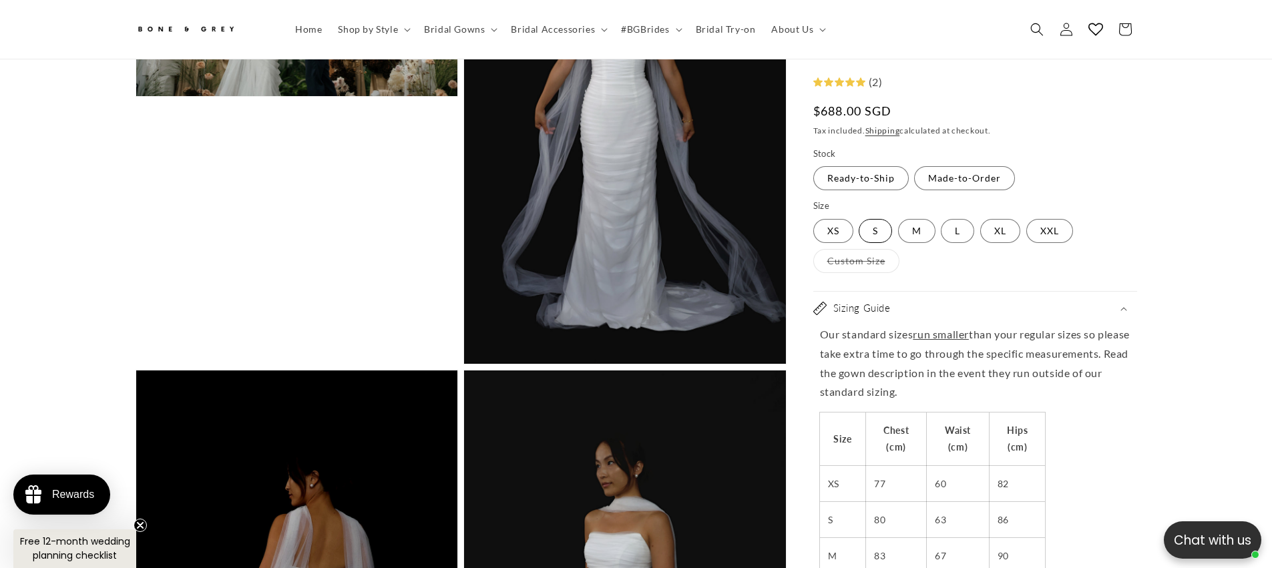
click at [873, 223] on label "S Variant sold out or unavailable" at bounding box center [875, 231] width 33 height 24
click at [913, 224] on label "M Variant sold out or unavailable" at bounding box center [916, 231] width 37 height 24
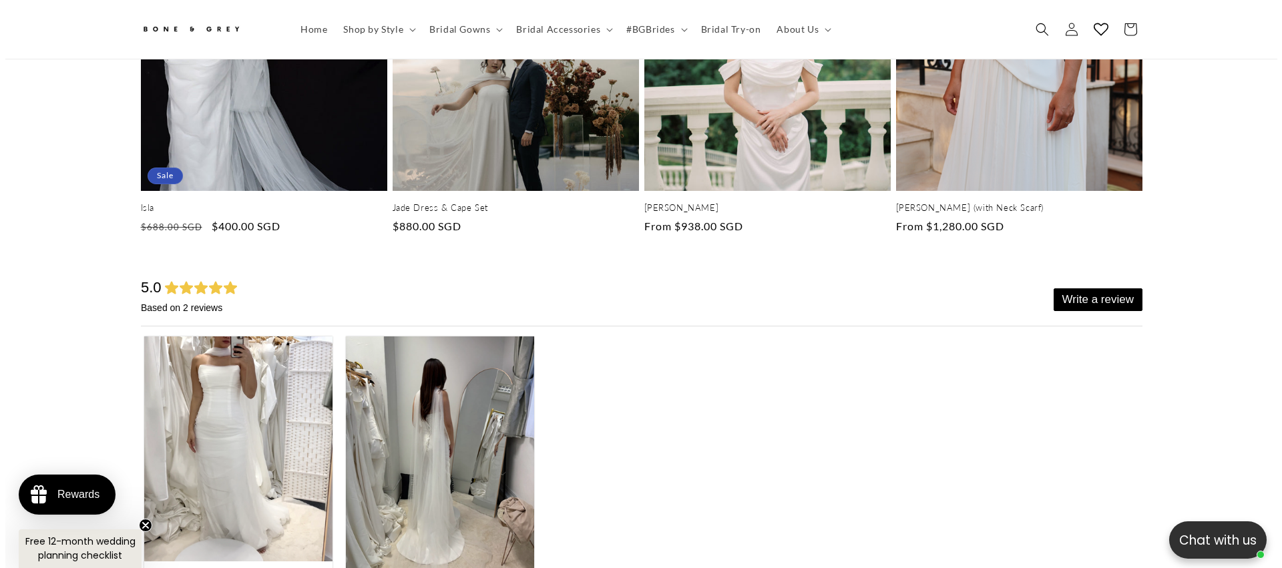
scroll to position [5643, 0]
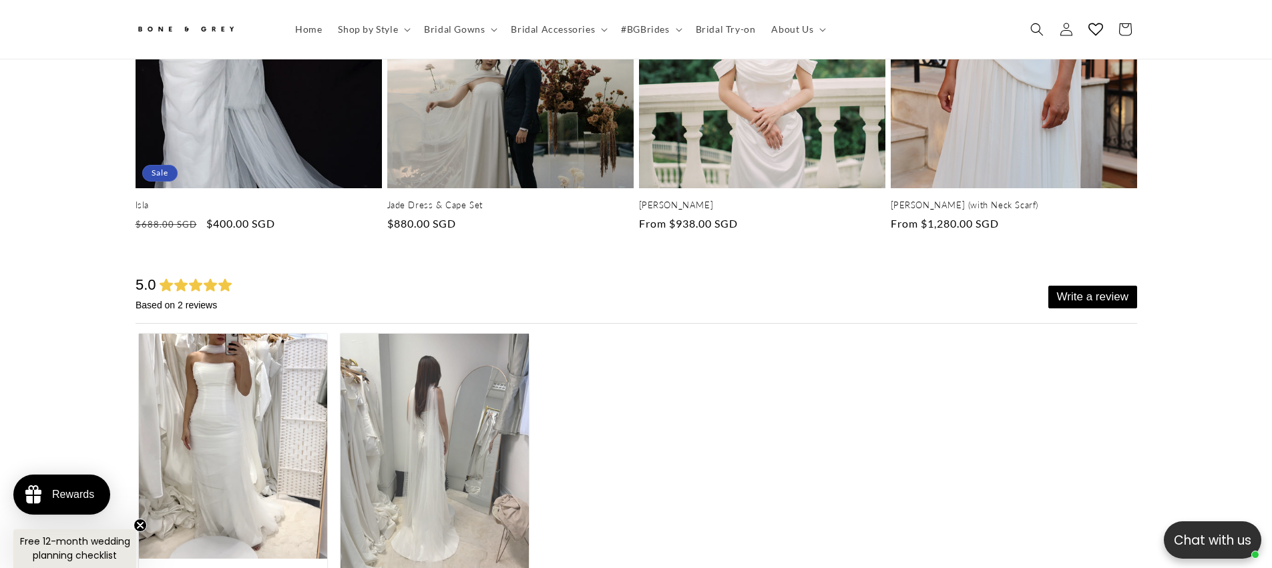
click at [403, 442] on img at bounding box center [434, 459] width 188 height 251
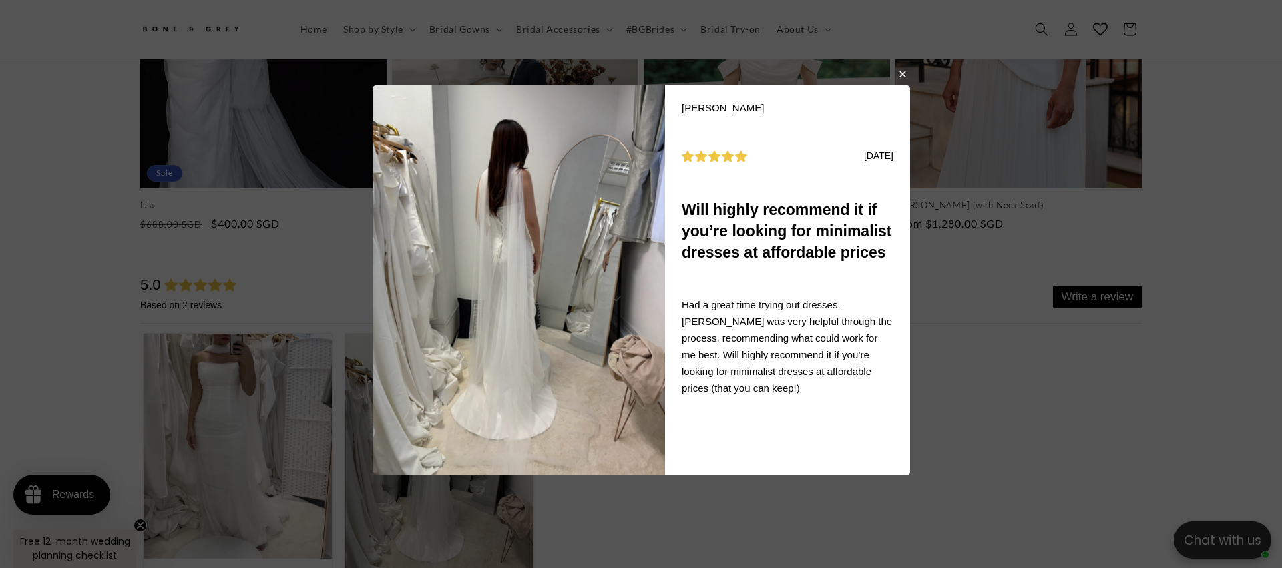
scroll to position [0, 0]
click at [934, 306] on body "[PERSON_NAME] [DATE] Will highly recommend it if you’re looking for minimalist …" at bounding box center [641, 284] width 1282 height 568
click at [250, 393] on body "[PERSON_NAME] [DATE] Will highly recommend it if you’re looking for minimalist …" at bounding box center [641, 284] width 1282 height 568
click at [905, 78] on button "button" at bounding box center [902, 73] width 8 height 16
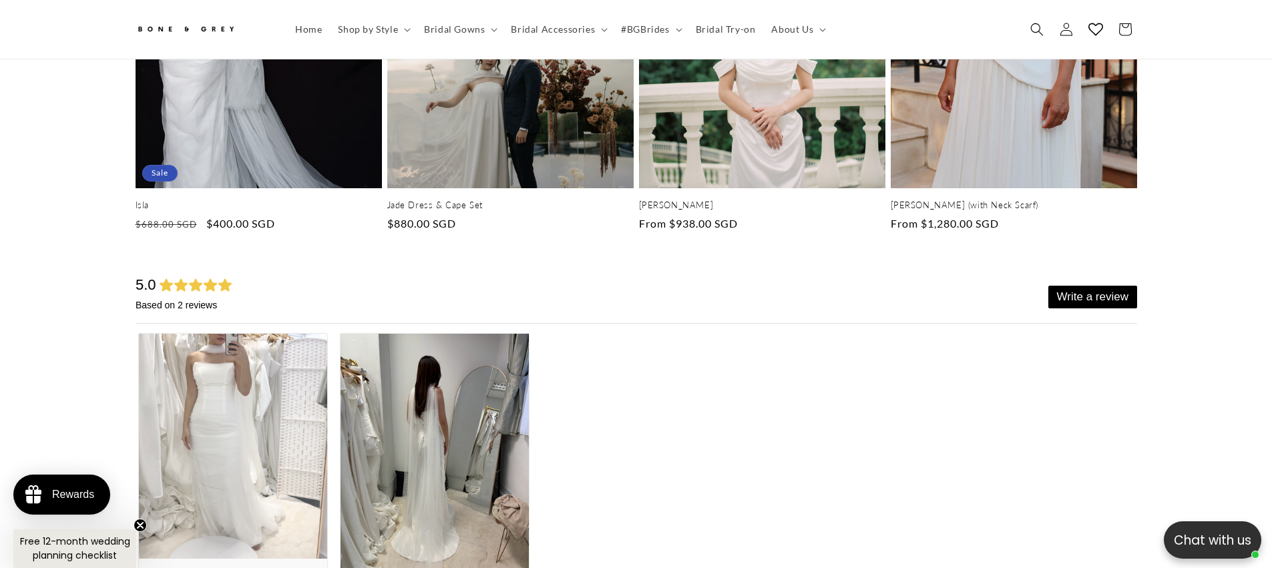
click at [270, 447] on img at bounding box center [232, 446] width 188 height 225
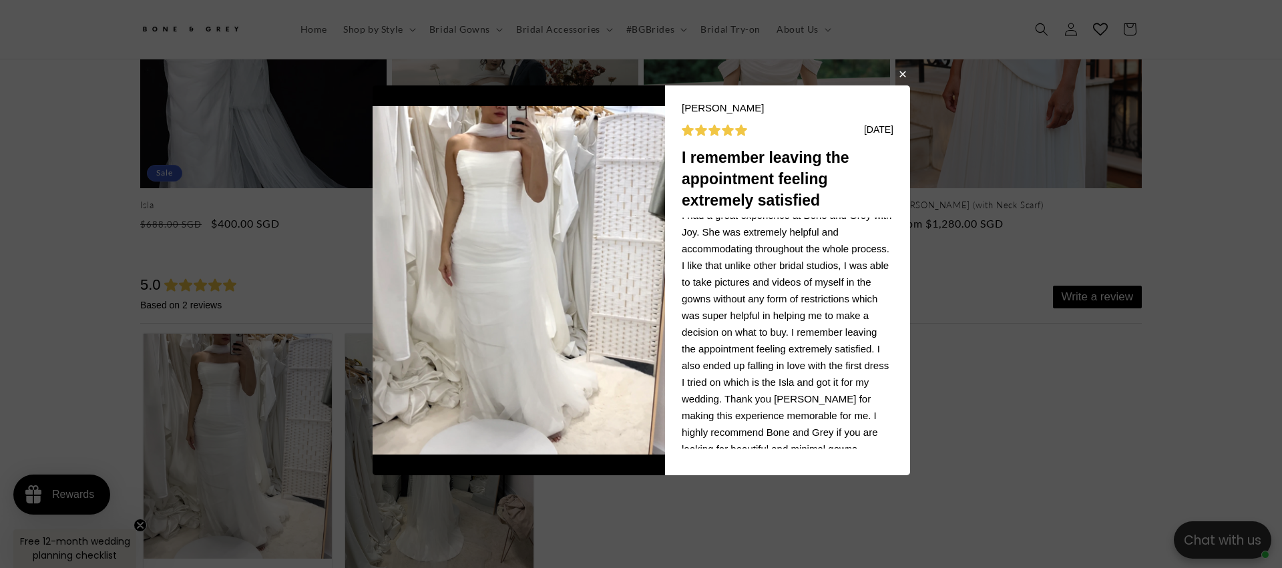
scroll to position [20, 0]
click at [1020, 238] on body "[PERSON_NAME] T [DATE] I remember leaving the appointment feeling extremely sat…" at bounding box center [641, 284] width 1282 height 568
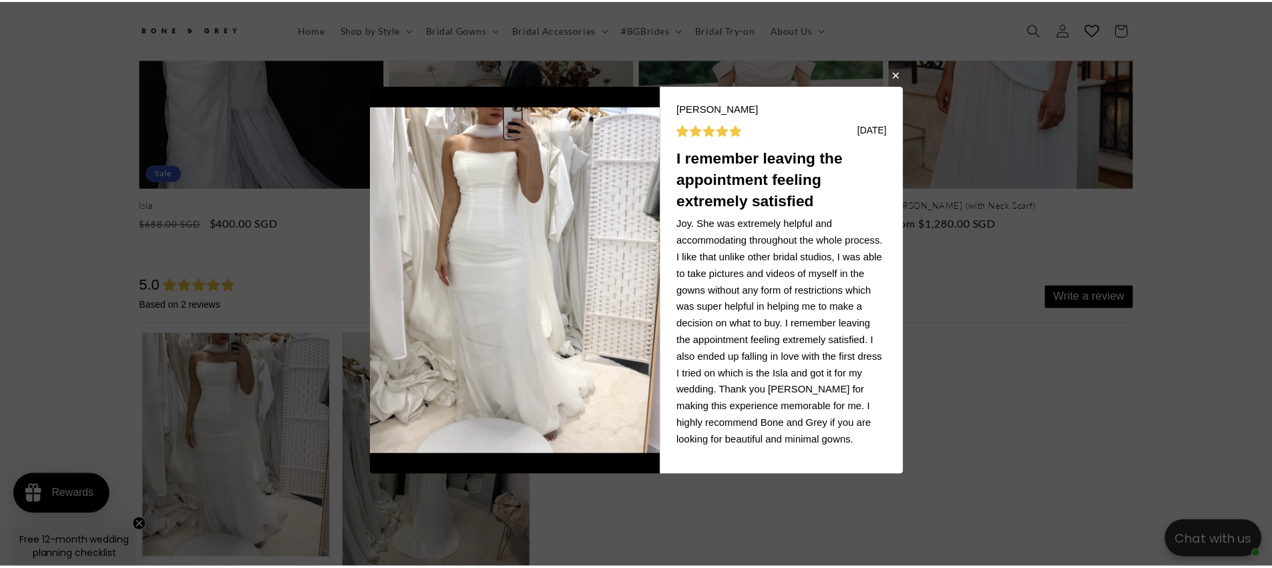
scroll to position [0, 0]
click at [906, 79] on button "button" at bounding box center [902, 75] width 8 height 16
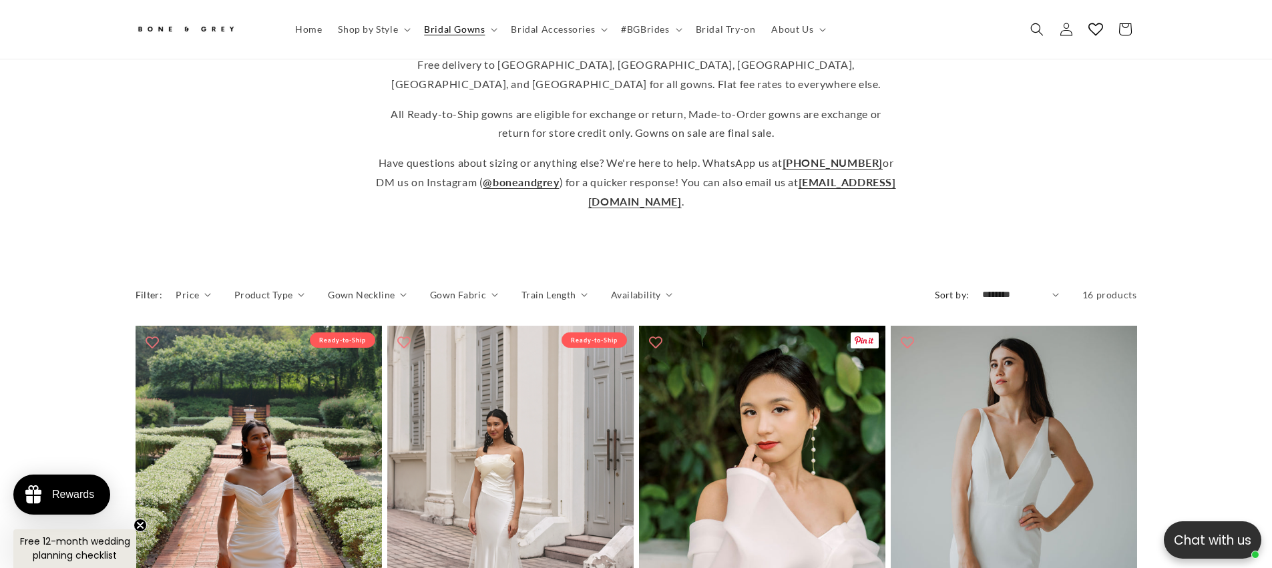
scroll to position [188, 0]
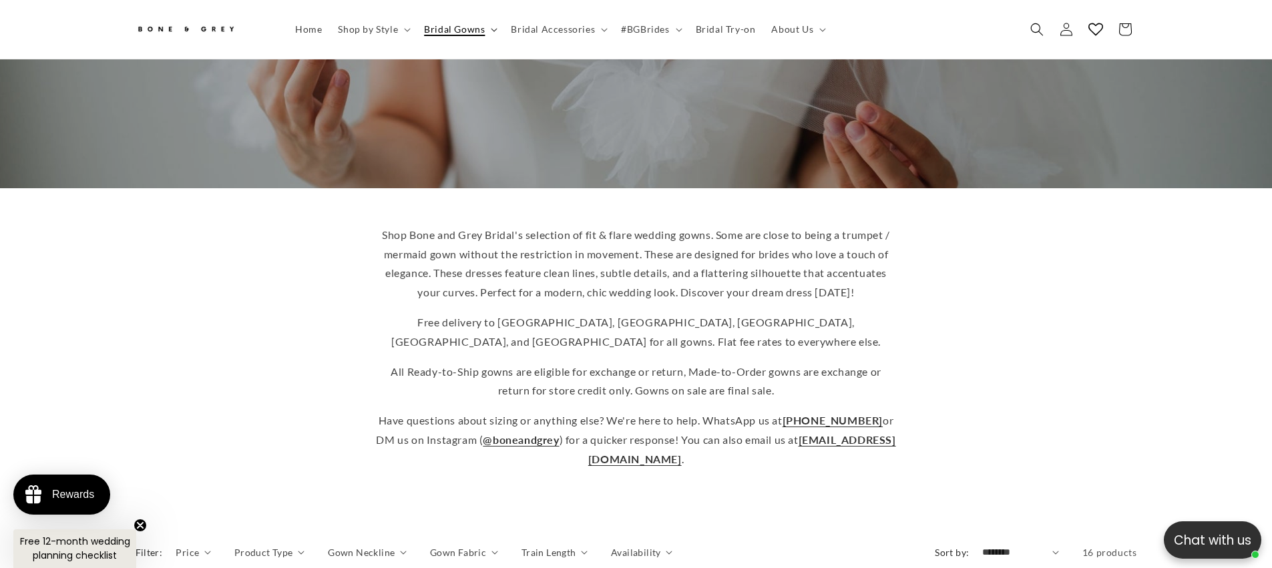
click at [491, 28] on icon at bounding box center [494, 30] width 7 height 4
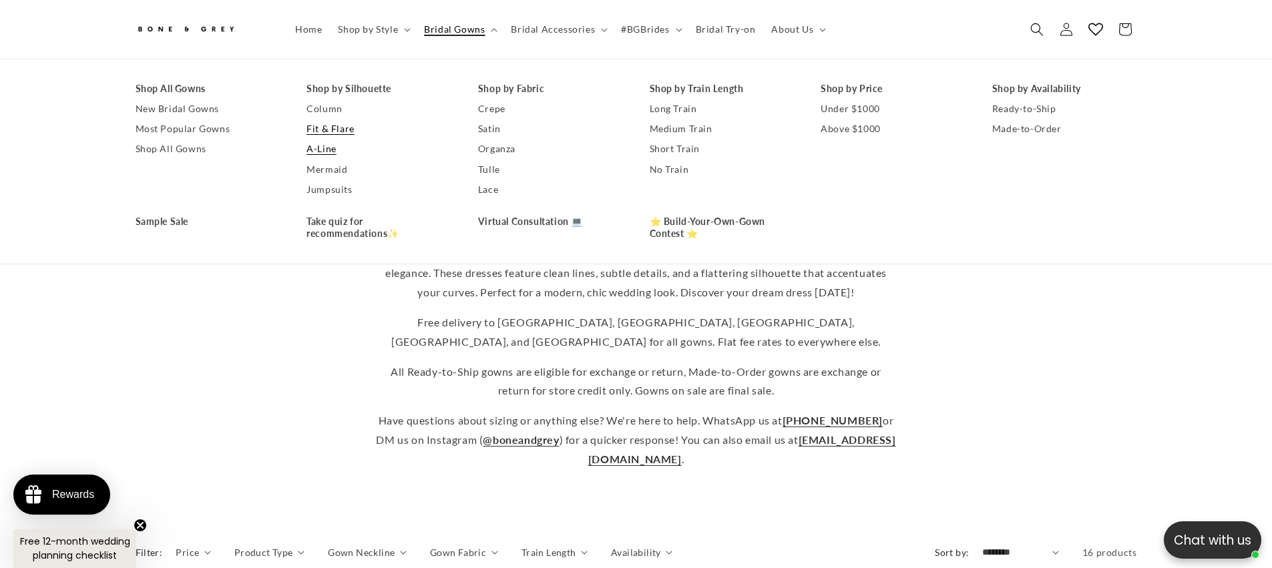
click at [325, 147] on link "A-Line" at bounding box center [379, 150] width 145 height 20
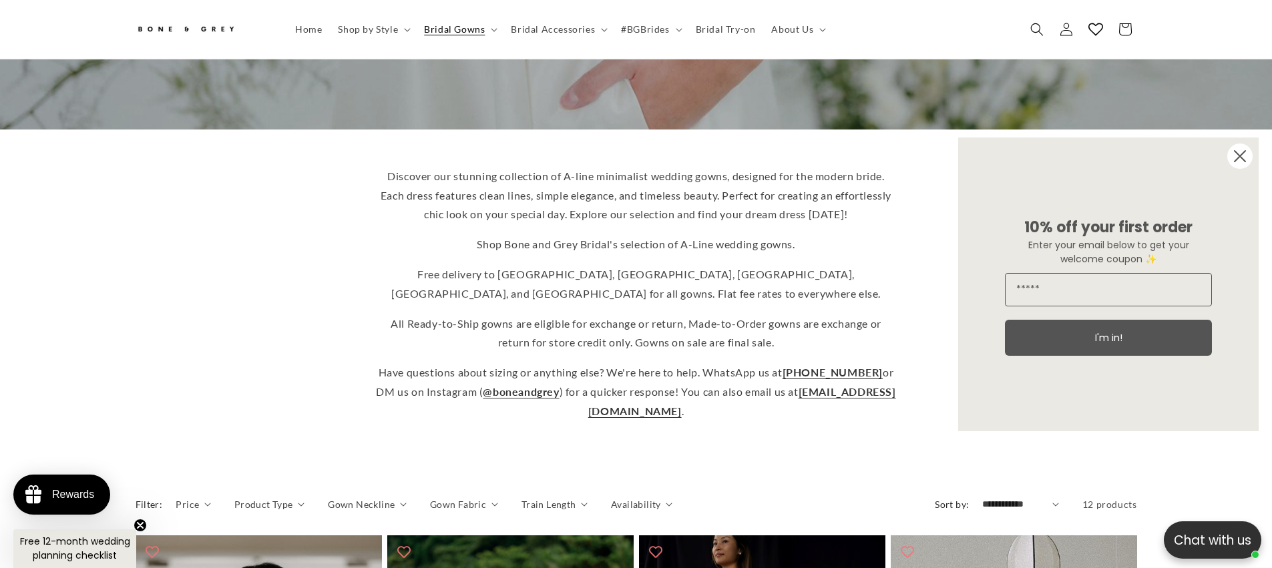
scroll to position [525, 0]
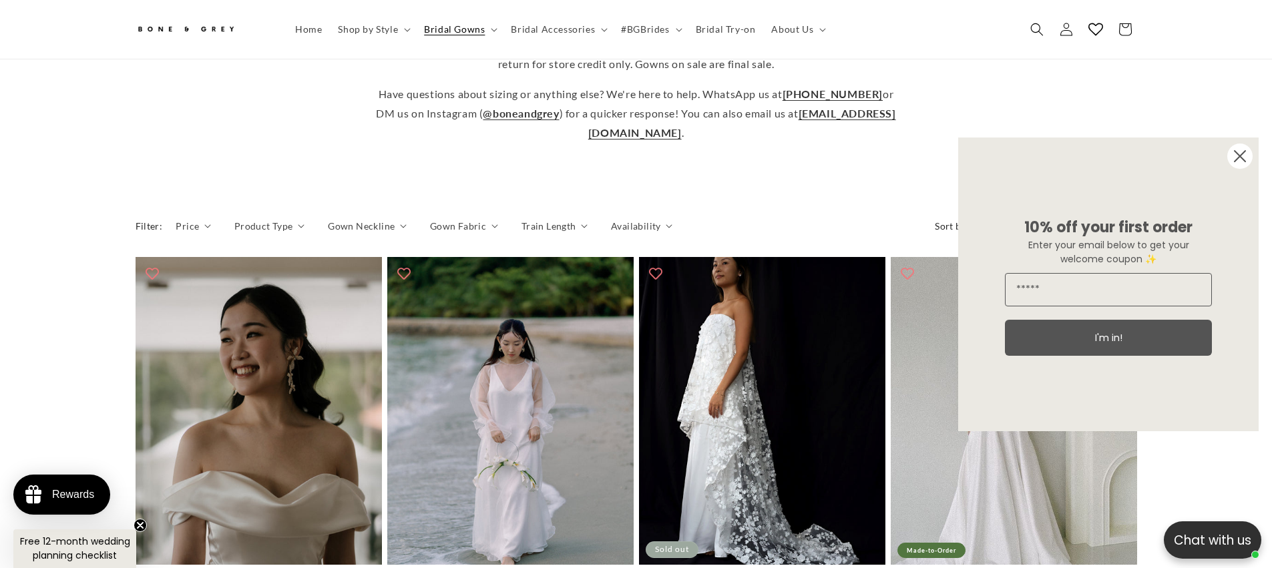
click at [1248, 153] on circle "Close dialog" at bounding box center [1240, 156] width 25 height 25
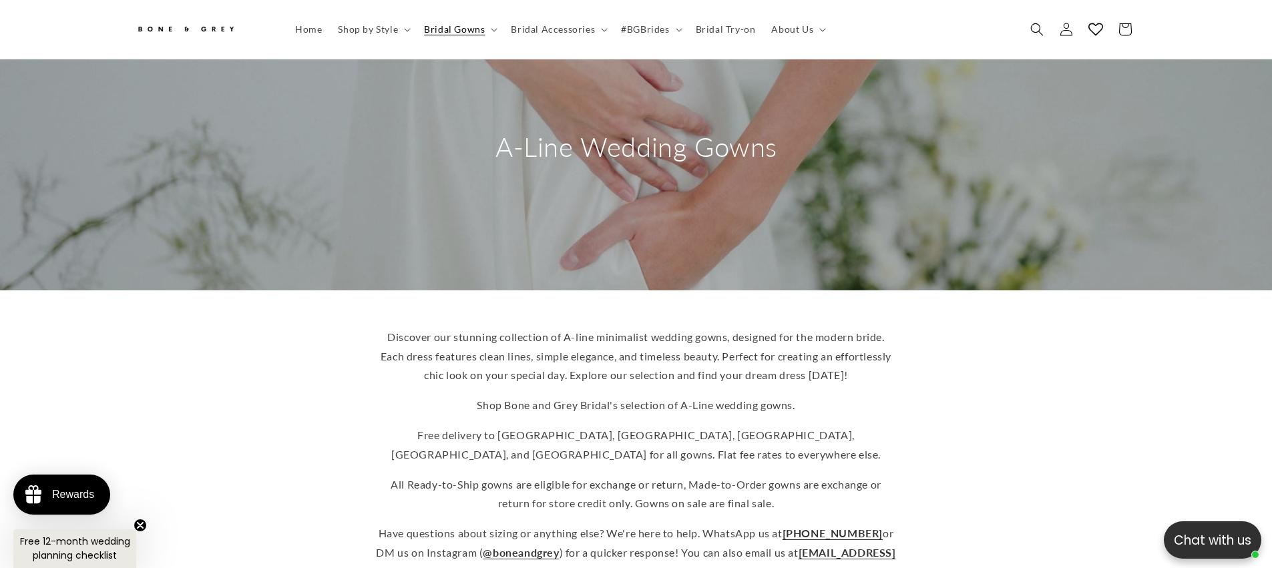
scroll to position [0, 0]
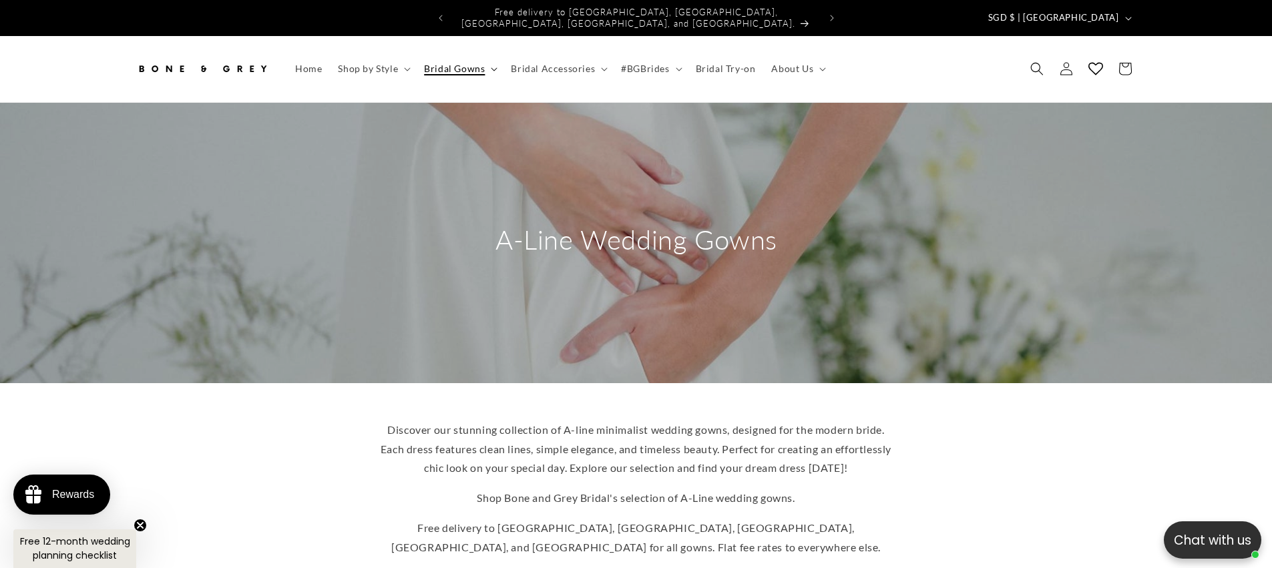
click at [487, 58] on summary "Bridal Gowns" at bounding box center [459, 69] width 87 height 28
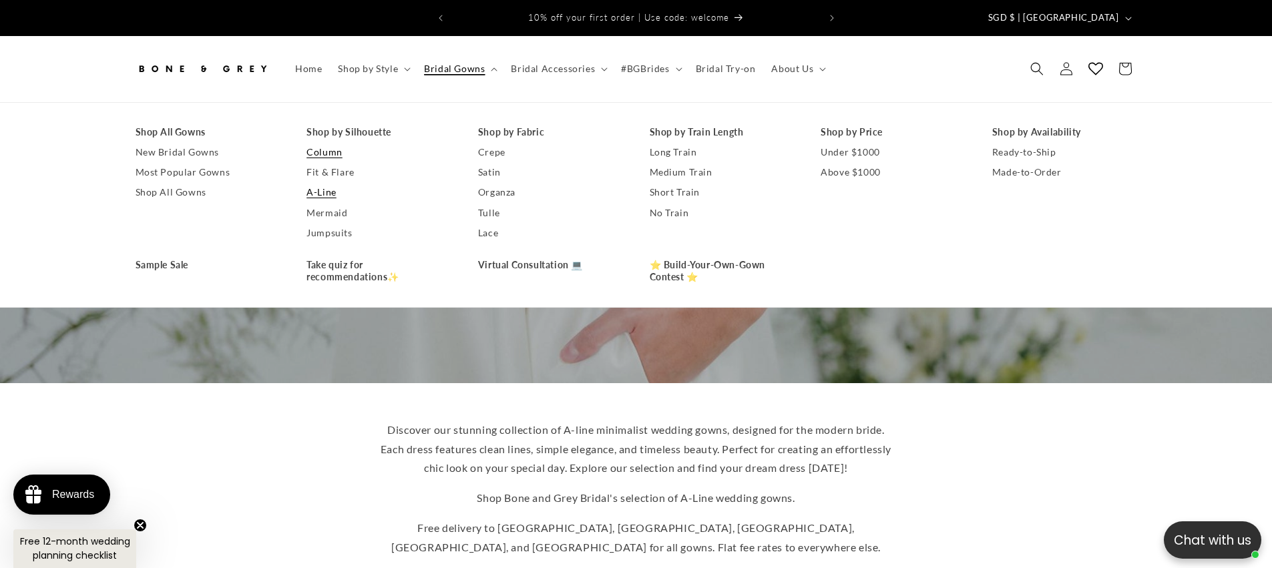
click at [331, 145] on link "Column" at bounding box center [379, 152] width 145 height 20
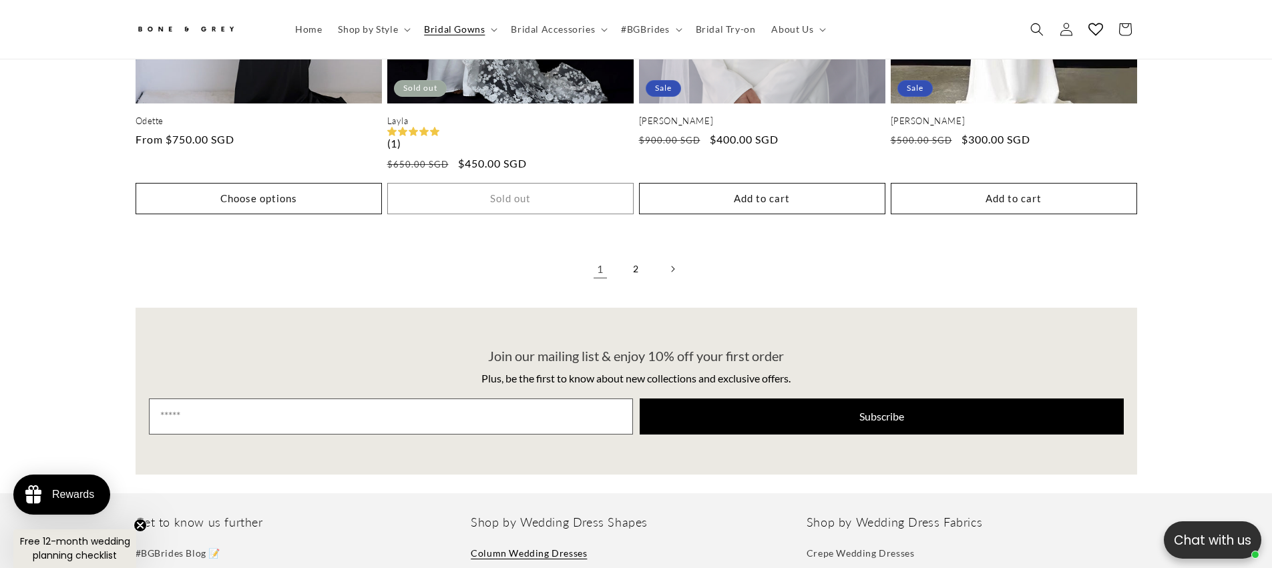
scroll to position [3110, 0]
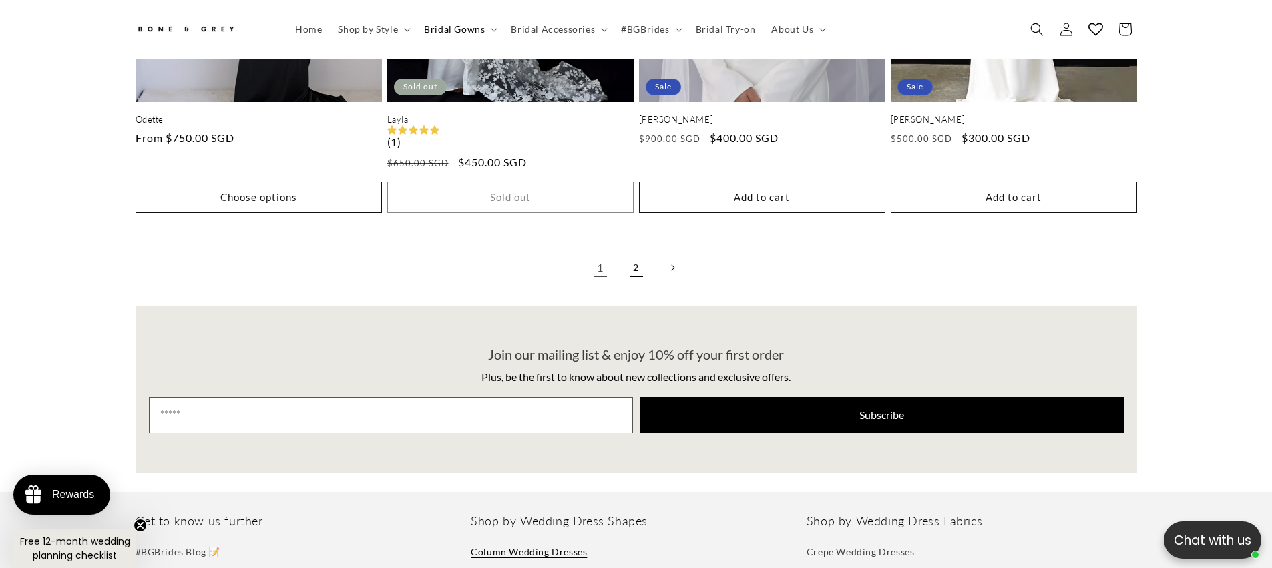
click at [627, 261] on link "2" at bounding box center [636, 267] width 29 height 29
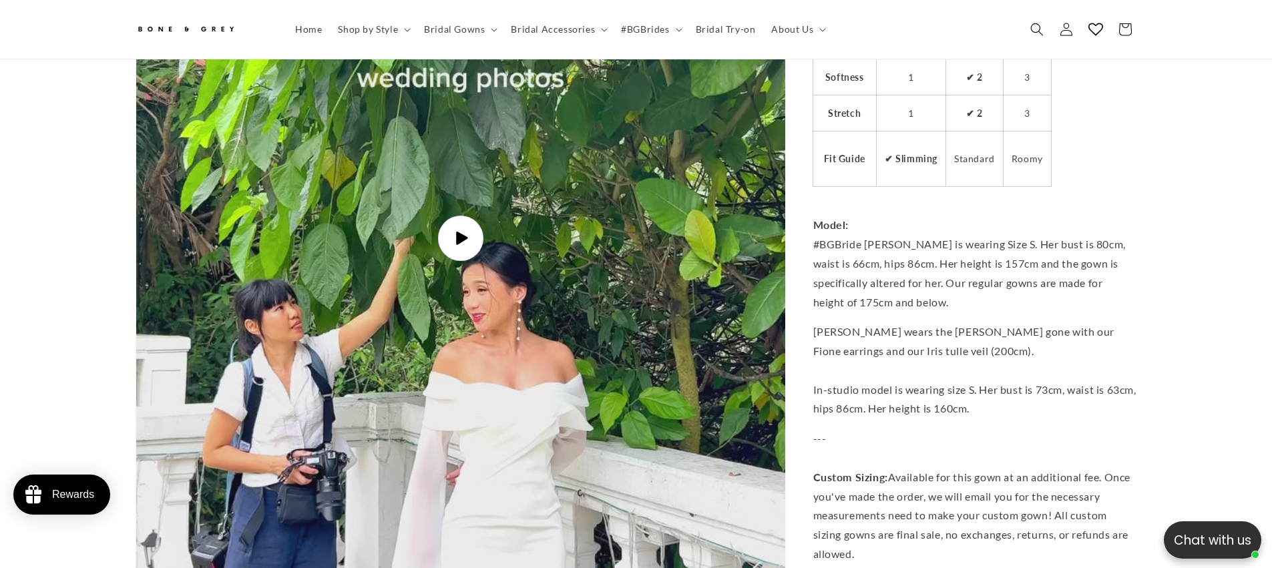
click at [464, 216] on span "Play video" at bounding box center [460, 238] width 45 height 45
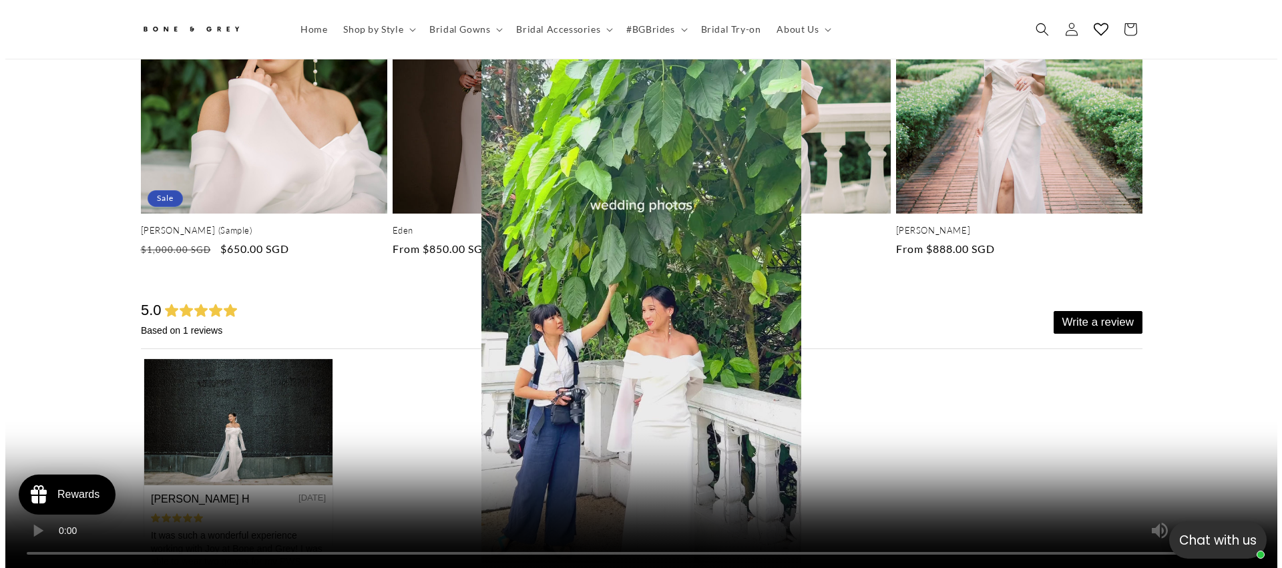
scroll to position [5071, 0]
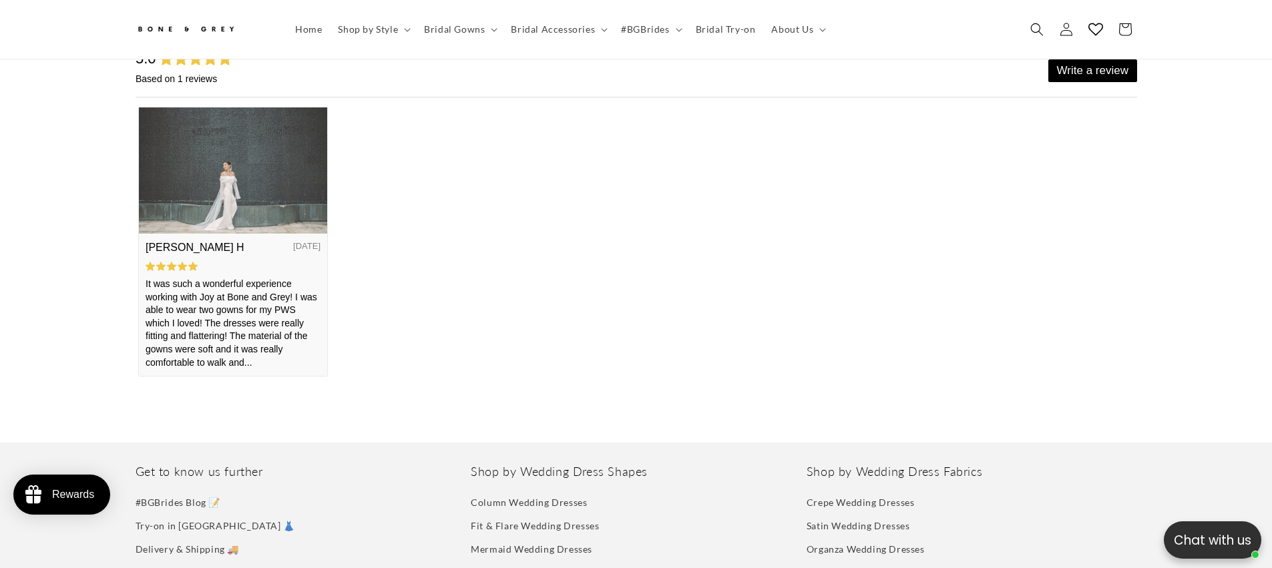
click at [248, 192] on img at bounding box center [232, 170] width 188 height 126
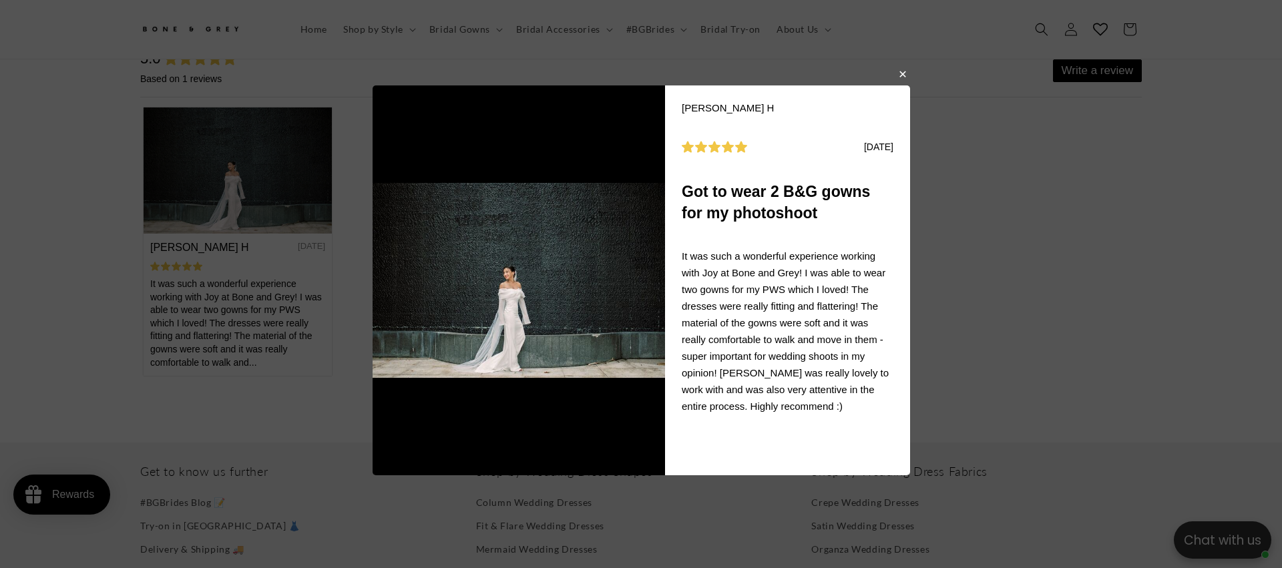
scroll to position [0, 735]
